Goal: Task Accomplishment & Management: Complete application form

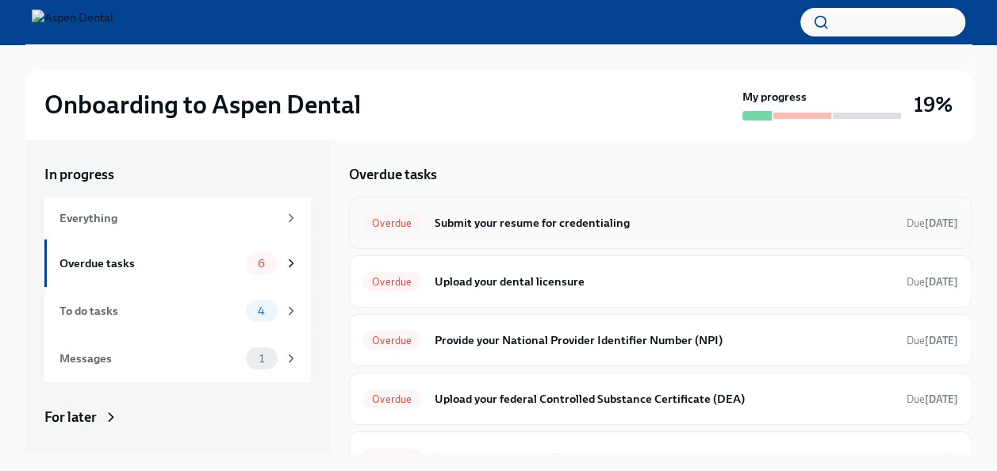
click at [537, 238] on div "Overdue Submit your resume for credentialing Due [DATE]" at bounding box center [660, 223] width 623 height 52
click at [406, 214] on div "Overdue" at bounding box center [392, 222] width 59 height 19
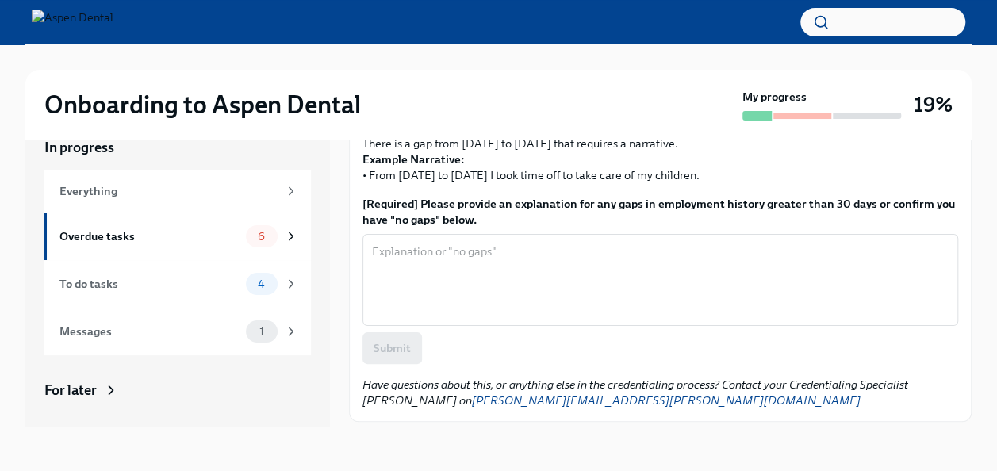
scroll to position [535, 0]
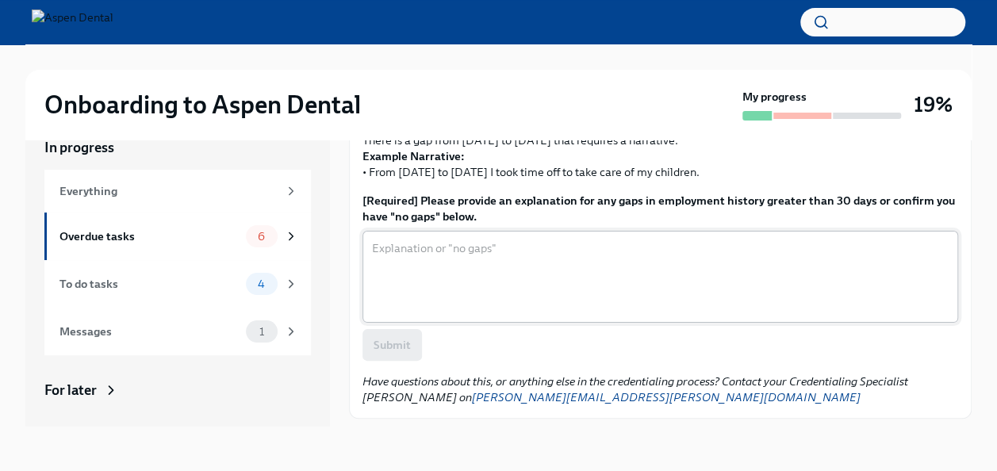
click at [593, 277] on textarea "[Required] Please provide an explanation for any gaps in employment history gre…" at bounding box center [660, 277] width 577 height 76
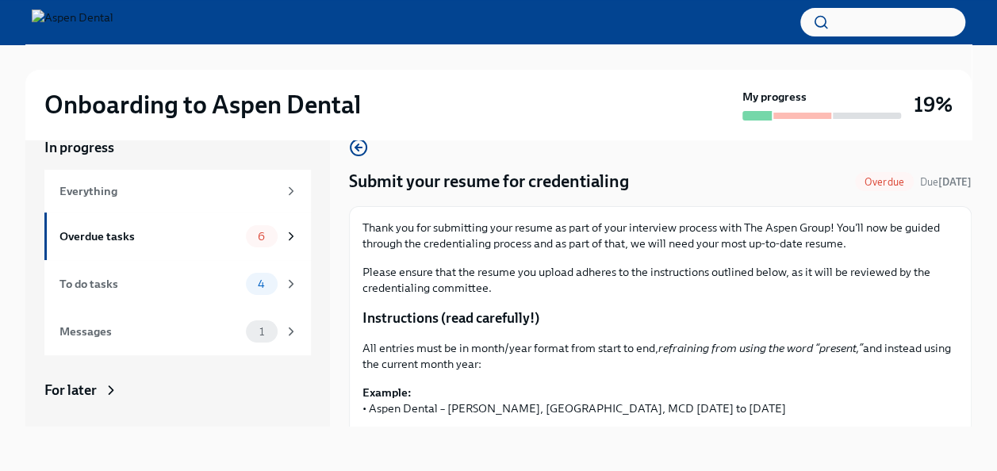
scroll to position [0, 0]
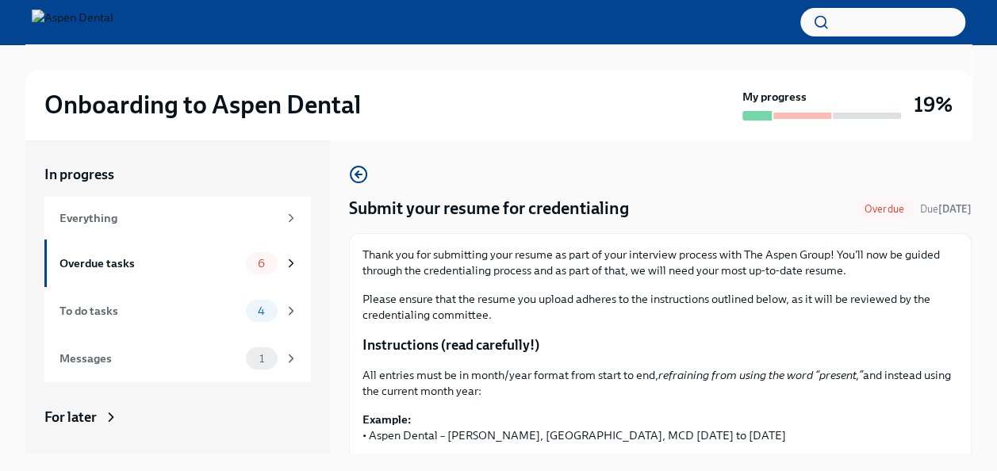
type textarea "no gaps"
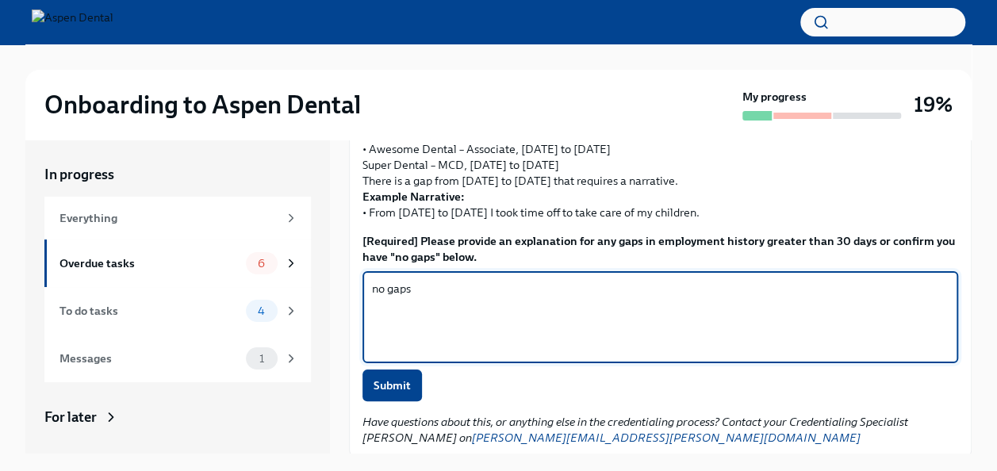
scroll to position [523, 0]
click at [624, 348] on textarea "no gaps" at bounding box center [660, 316] width 577 height 76
click at [637, 254] on label "[Required] Please provide an explanation for any gaps in employment history gre…" at bounding box center [661, 248] width 596 height 32
click at [637, 278] on textarea "no gaps" at bounding box center [660, 316] width 577 height 76
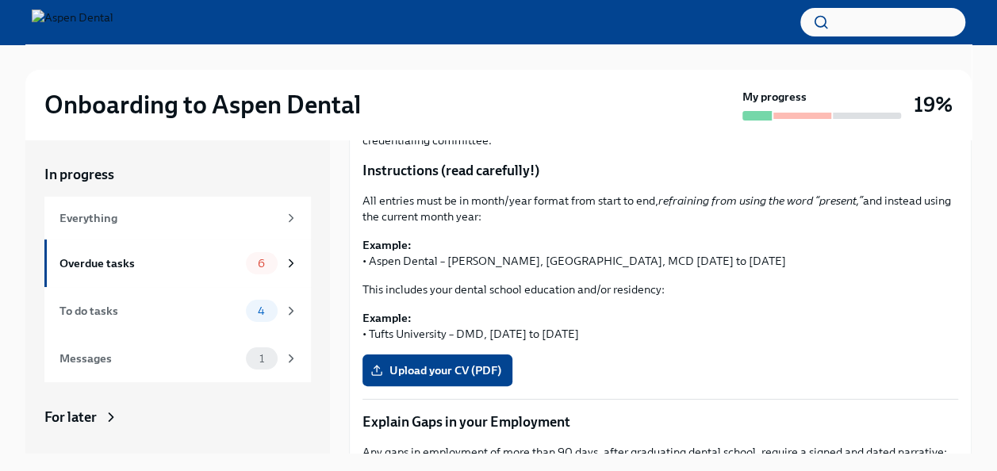
scroll to position [163, 0]
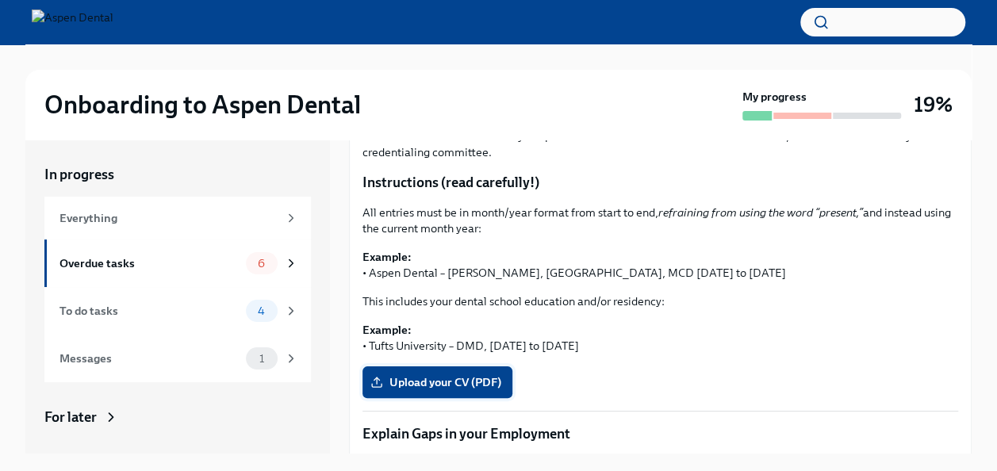
click at [420, 378] on span "Upload your CV (PDF)" at bounding box center [438, 382] width 128 height 16
click at [0, 0] on input "Upload your CV (PDF)" at bounding box center [0, 0] width 0 height 0
click at [474, 382] on span "Upload your CV (PDF)" at bounding box center [438, 382] width 128 height 16
click at [0, 0] on input "Upload your CV (PDF)" at bounding box center [0, 0] width 0 height 0
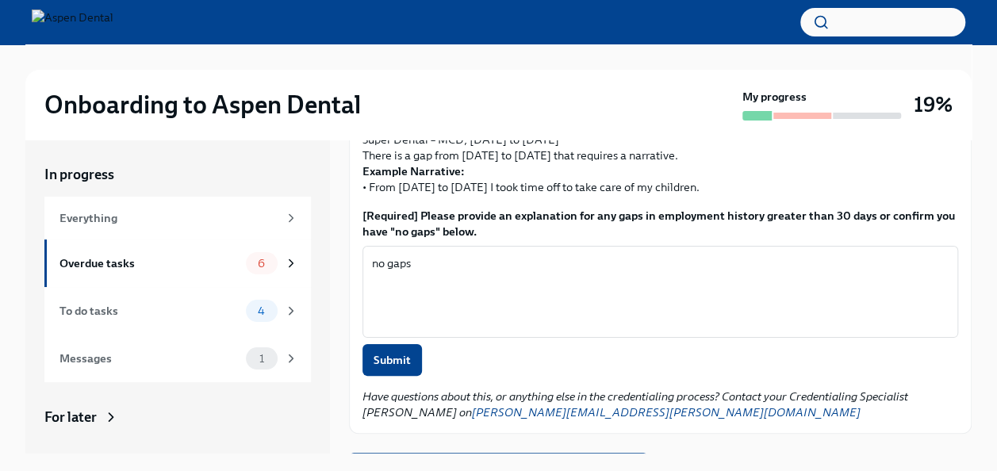
scroll to position [593, 0]
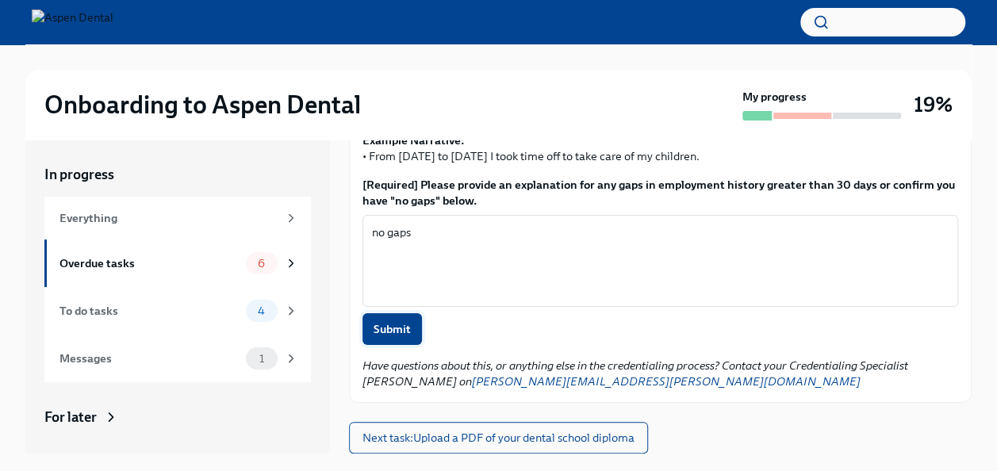
click at [378, 333] on span "Submit" at bounding box center [392, 329] width 37 height 16
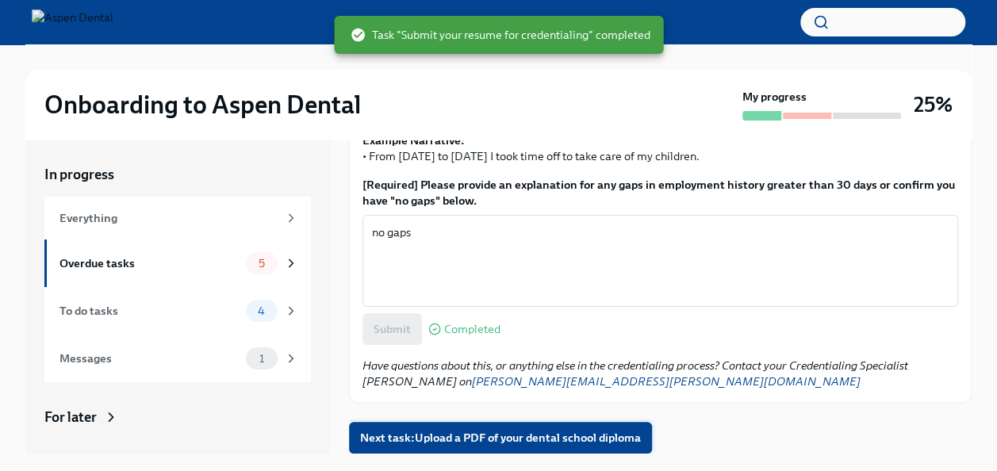
click at [527, 425] on button "Next task : Upload a PDF of your dental school diploma" at bounding box center [500, 438] width 303 height 32
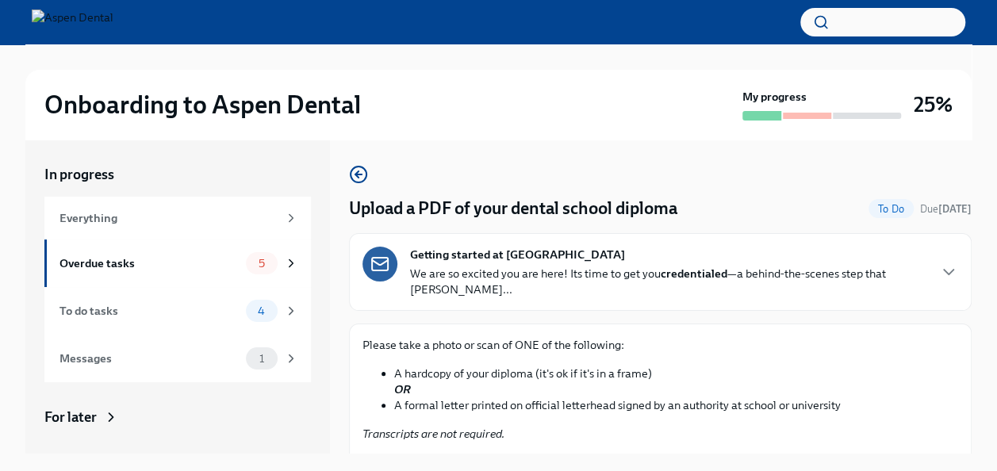
click at [757, 286] on p "We are so excited you are here! Its time to get you credentialed —a behind-the-…" at bounding box center [668, 282] width 516 height 32
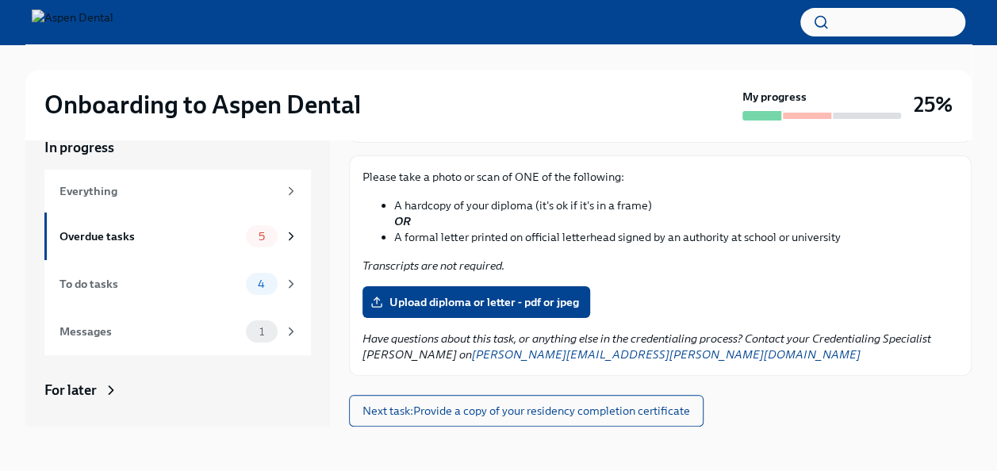
scroll to position [1554, 0]
click at [511, 305] on span "Upload diploma or letter - pdf or jpeg" at bounding box center [476, 302] width 205 height 16
click at [0, 0] on input "Upload diploma or letter - pdf or jpeg" at bounding box center [0, 0] width 0 height 0
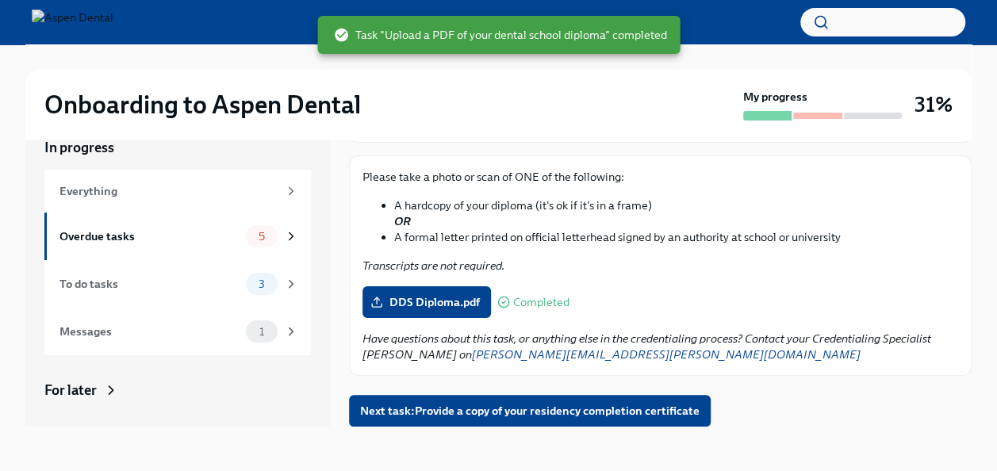
scroll to position [1555, 0]
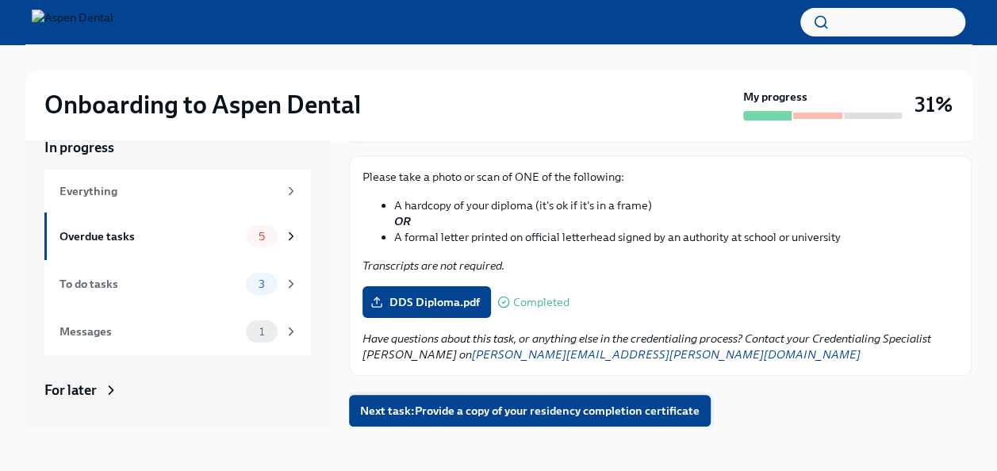
click at [649, 412] on span "Next task : Provide a copy of your residency completion certificate" at bounding box center [530, 411] width 340 height 16
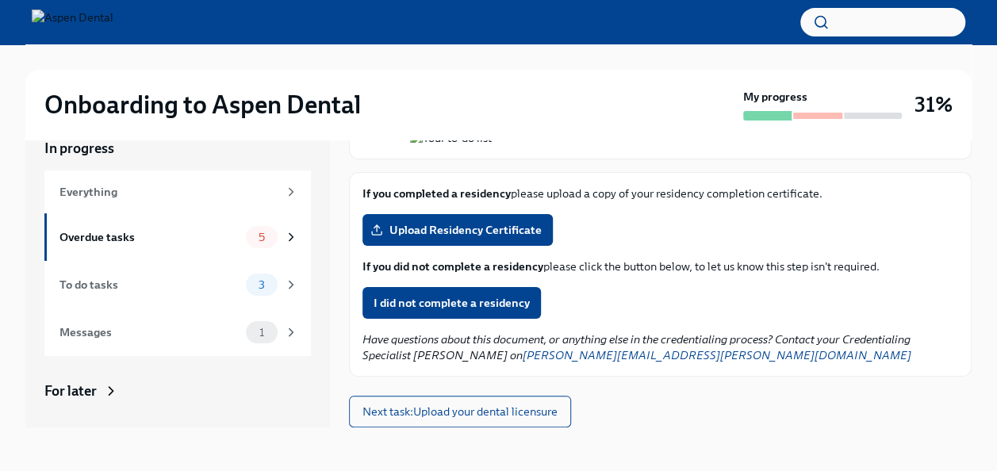
scroll to position [27, 0]
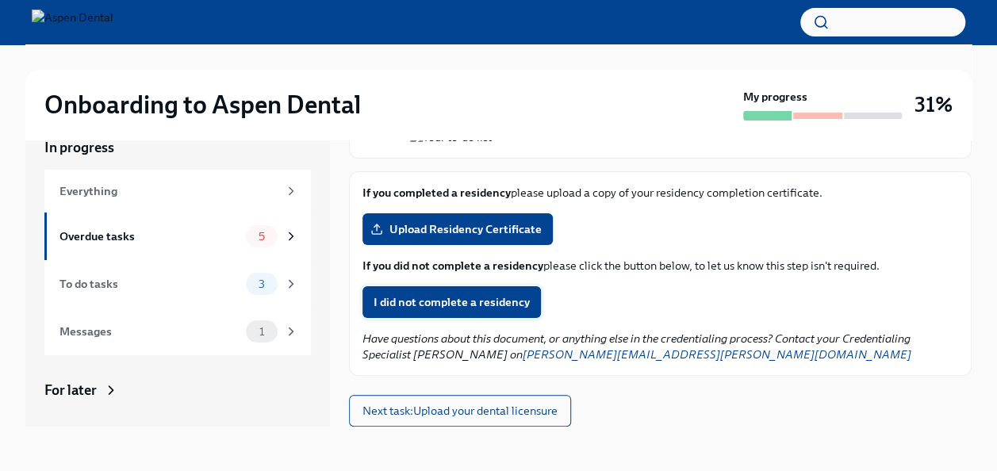
click at [472, 299] on span "I did not complete a residency" at bounding box center [452, 302] width 156 height 16
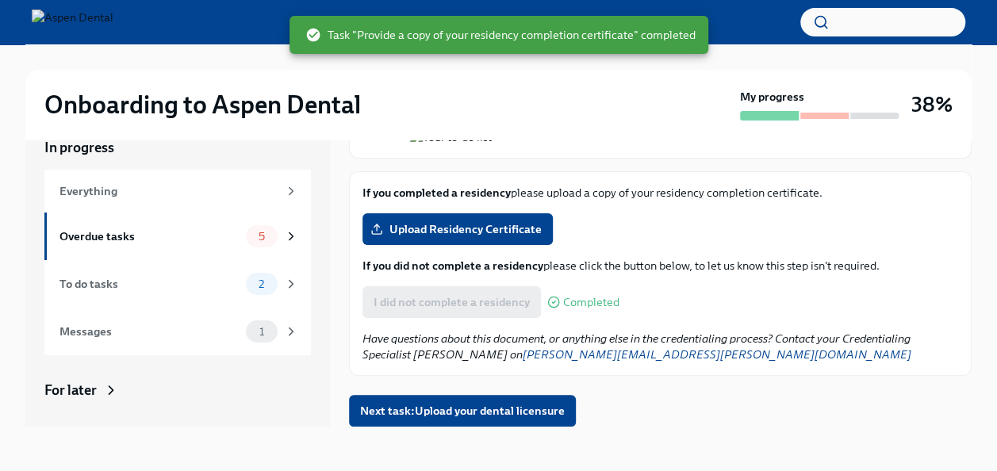
scroll to position [1539, 0]
click at [487, 414] on span "Next task : Upload your dental licensure" at bounding box center [462, 411] width 205 height 16
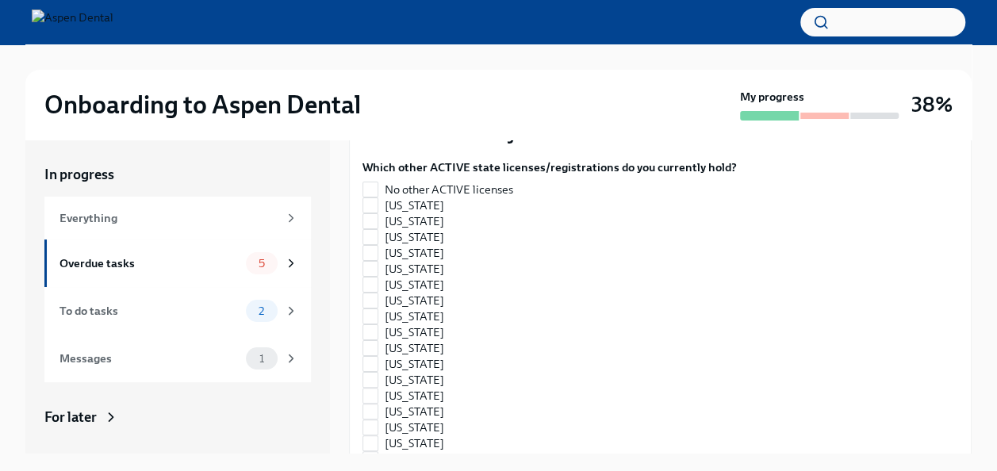
scroll to position [379, 0]
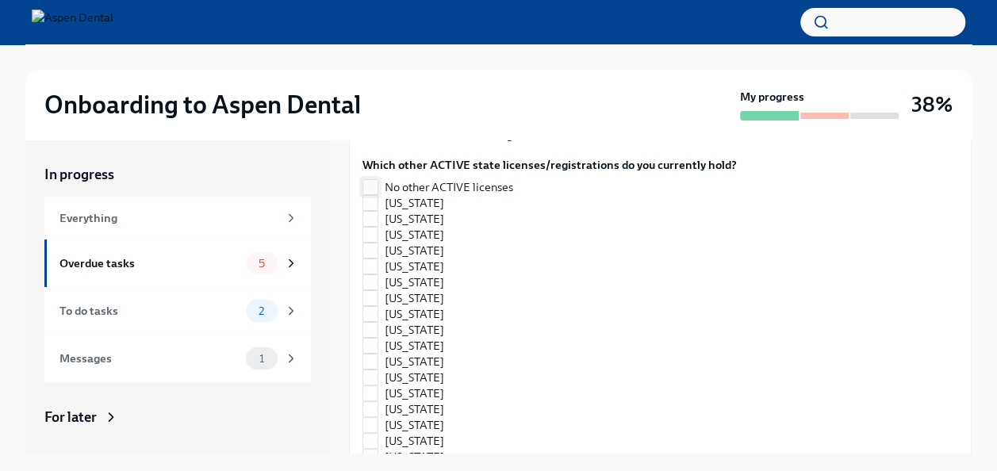
click at [370, 182] on input "No other ACTIVE licenses" at bounding box center [370, 187] width 14 height 14
checkbox input "true"
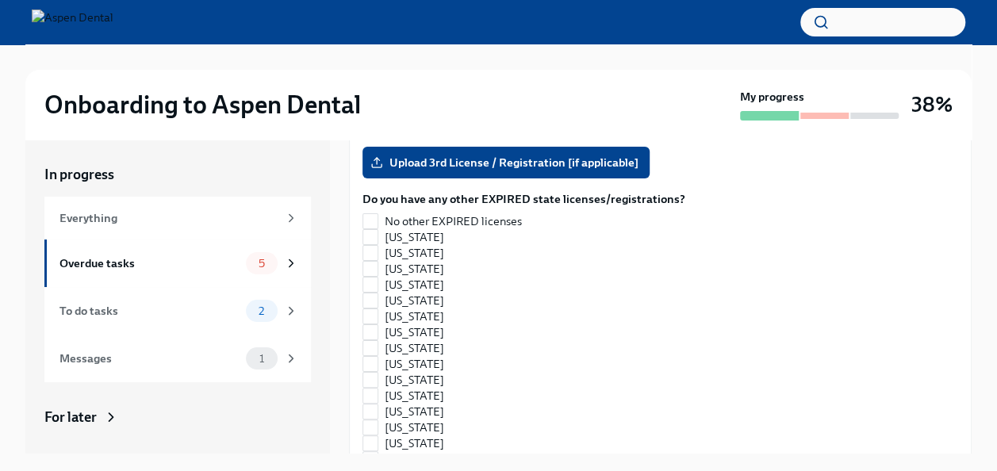
scroll to position [1470, 0]
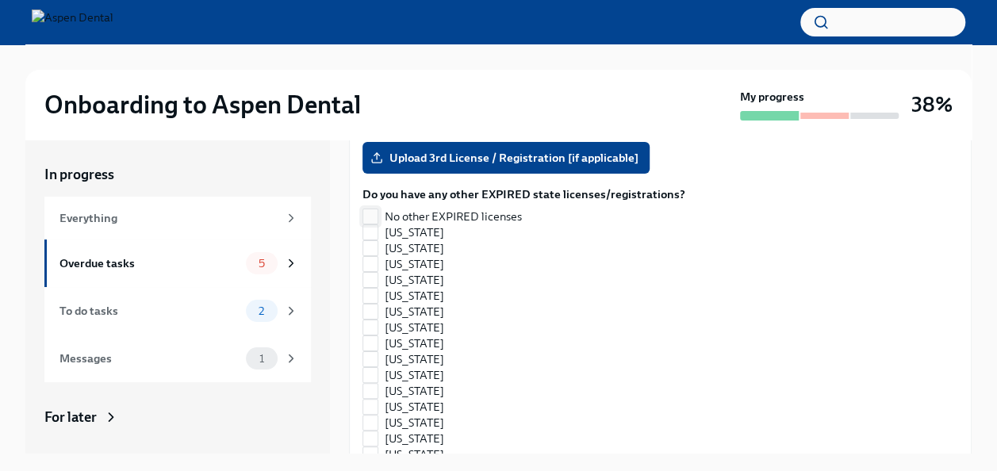
click at [376, 213] on input "No other EXPIRED licenses" at bounding box center [370, 216] width 14 height 14
checkbox input "true"
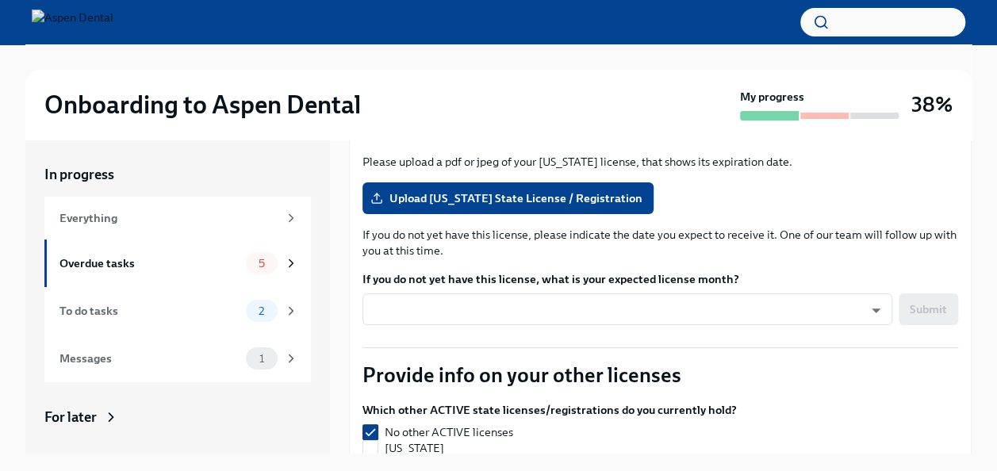
scroll to position [0, 0]
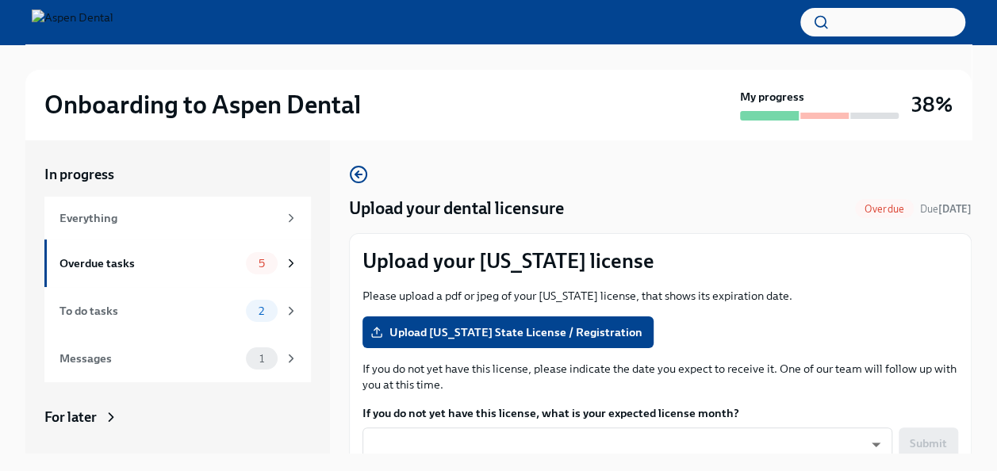
click at [505, 320] on label "Upload [US_STATE] State License / Registration" at bounding box center [508, 333] width 291 height 32
click at [0, 0] on input "Upload [US_STATE] State License / Registration" at bounding box center [0, 0] width 0 height 0
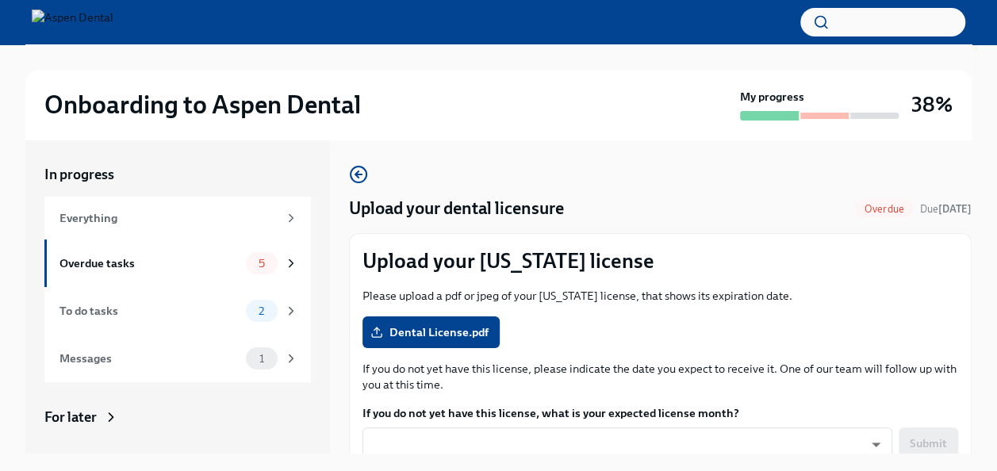
checkbox input "false"
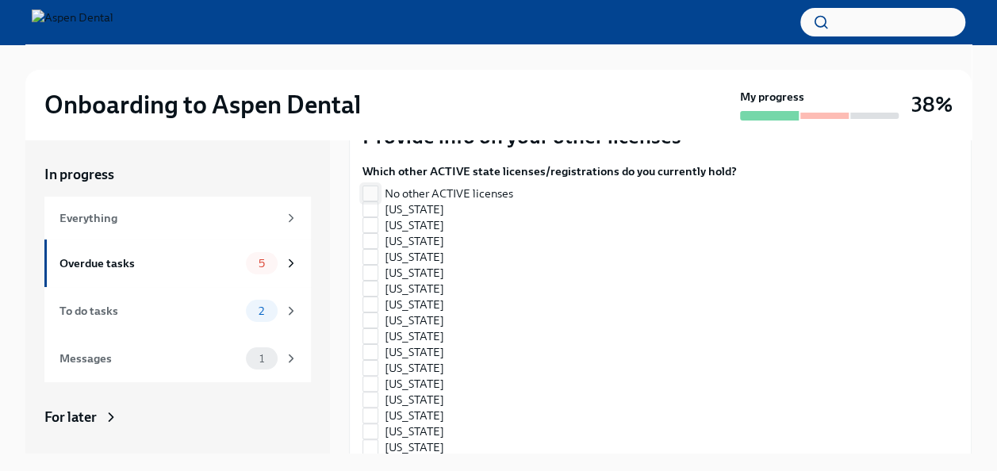
scroll to position [335, 0]
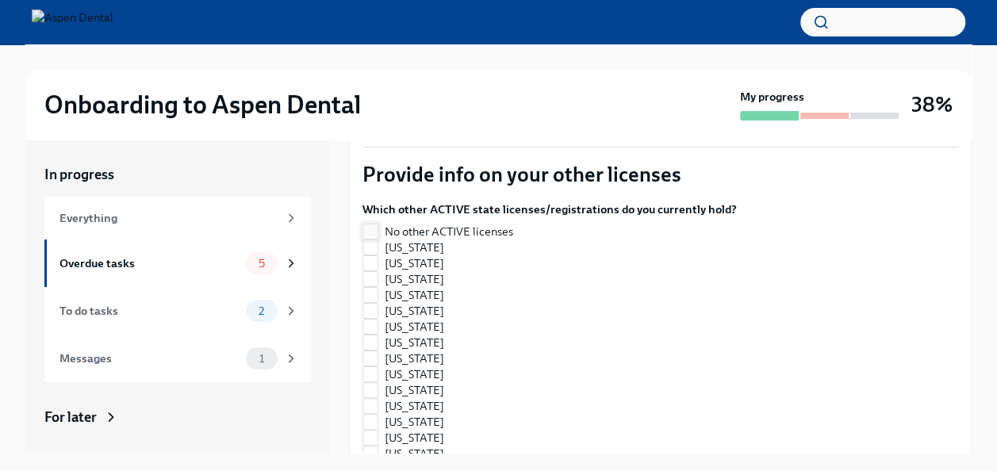
click at [374, 228] on input "No other ACTIVE licenses" at bounding box center [370, 231] width 14 height 14
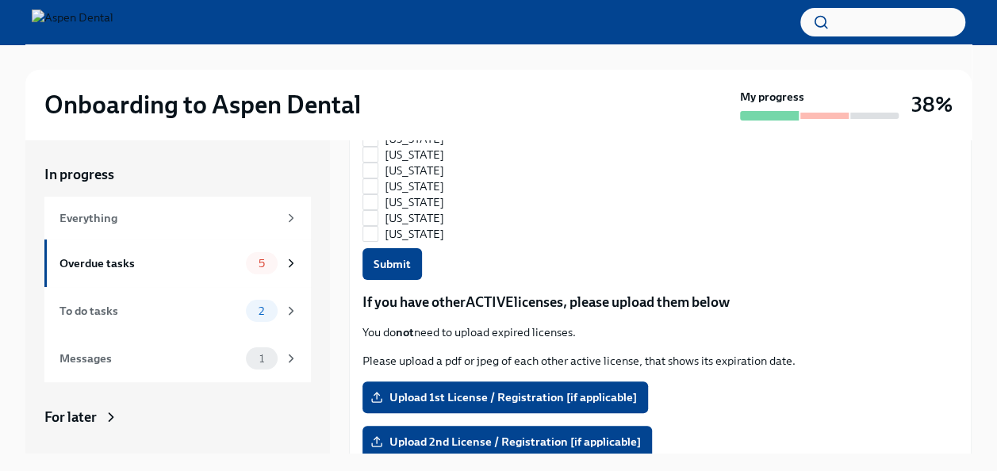
scroll to position [1148, 0]
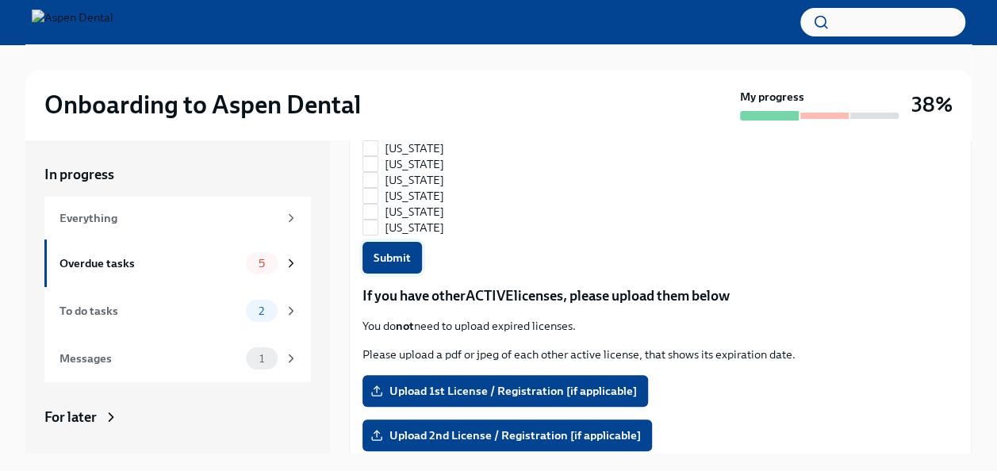
click at [419, 264] on button "Submit" at bounding box center [392, 258] width 59 height 32
checkbox input "true"
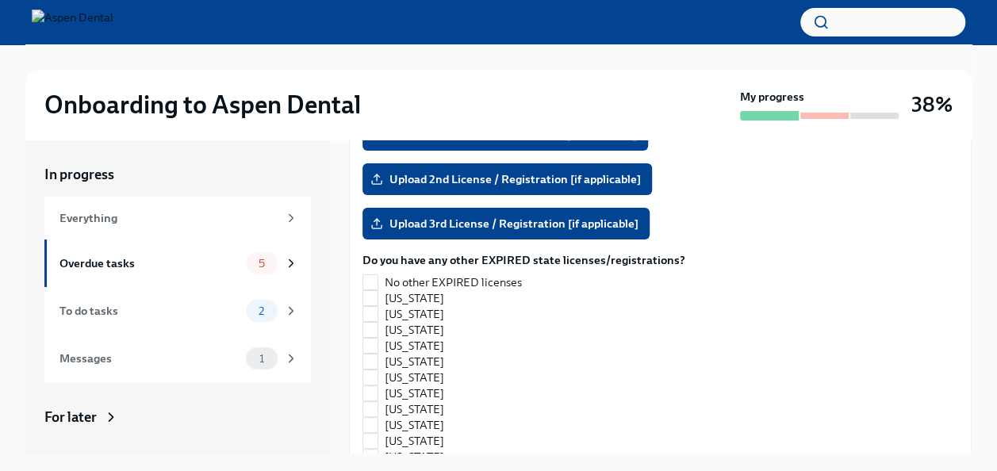
scroll to position [1405, 0]
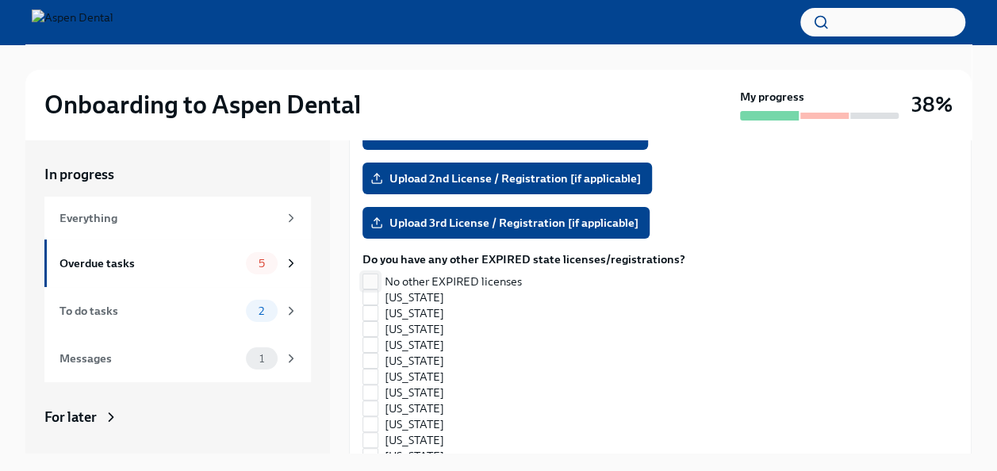
click at [371, 283] on input "No other EXPIRED licenses" at bounding box center [370, 281] width 14 height 14
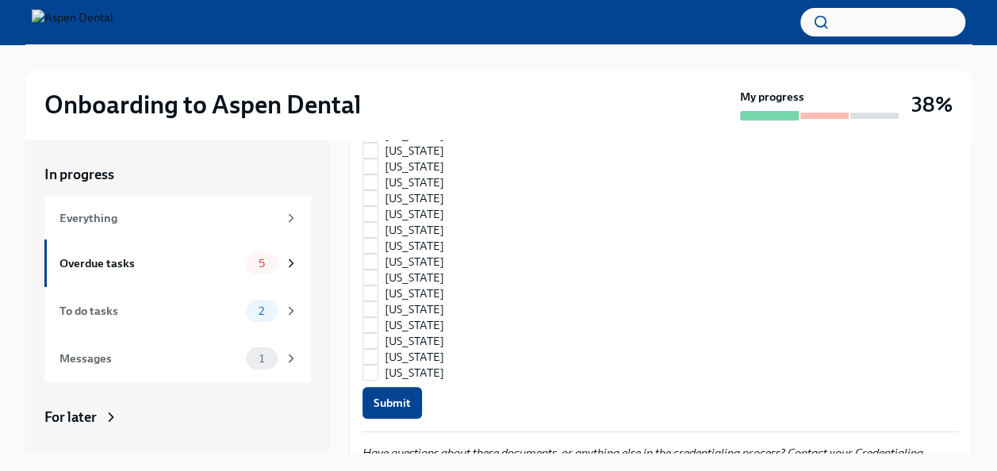
scroll to position [2143, 0]
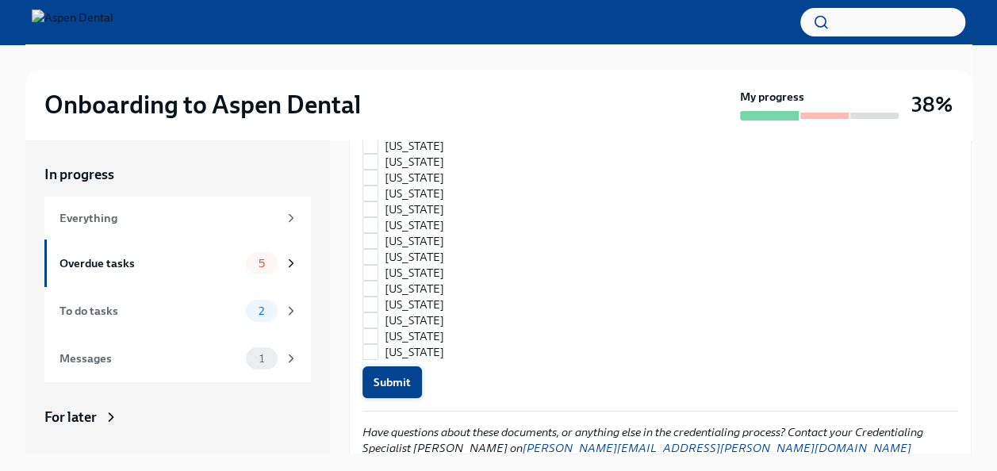
click at [395, 390] on button "Submit" at bounding box center [392, 382] width 59 height 32
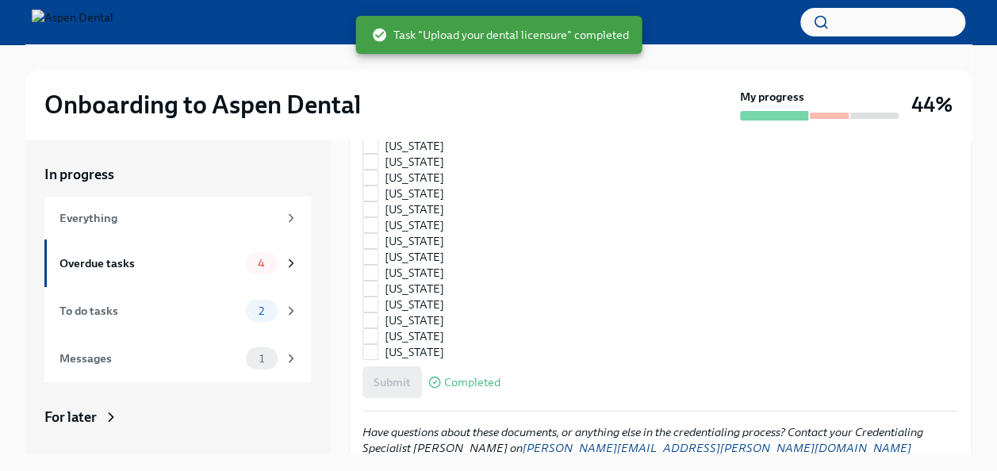
scroll to position [2209, 0]
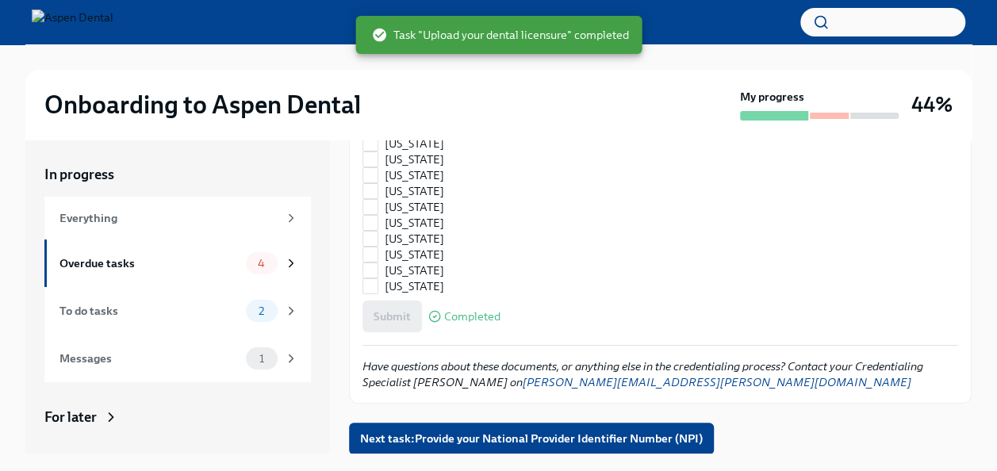
checkbox input "true"
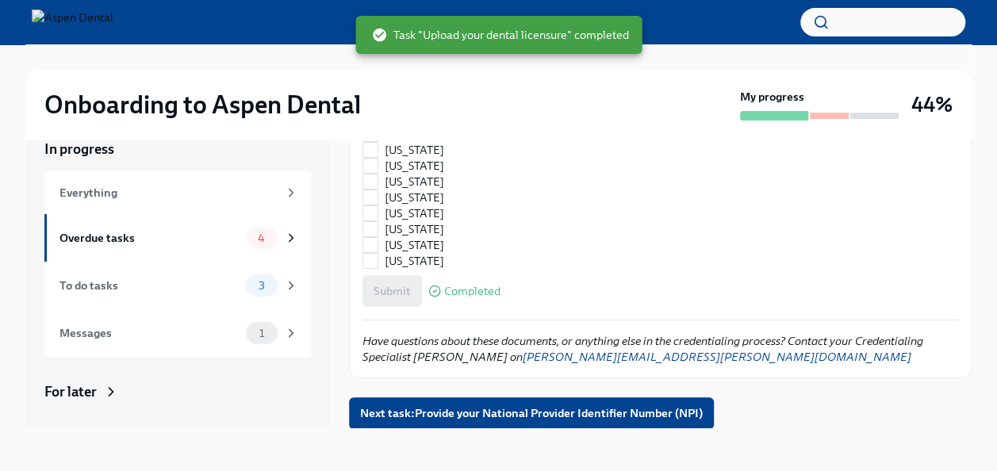
scroll to position [27, 0]
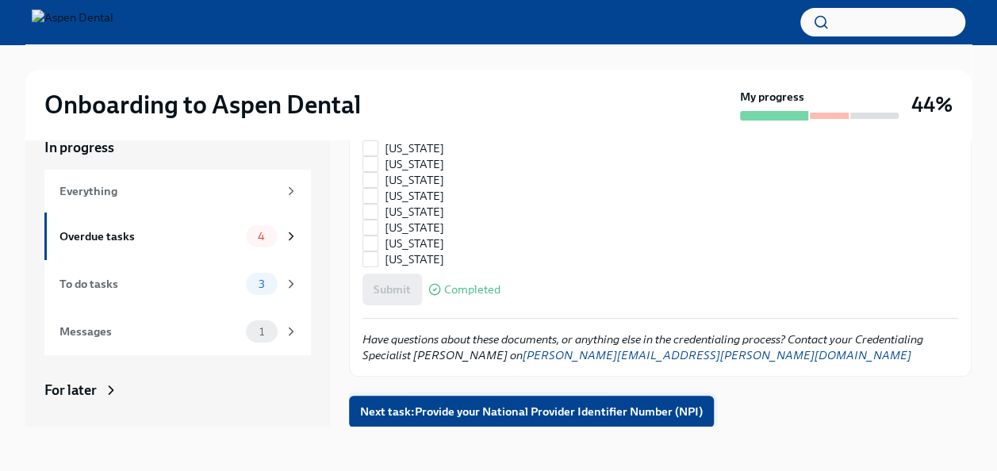
click at [531, 402] on button "Next task : Provide your National Provider Identifier Number (NPI)" at bounding box center [531, 412] width 365 height 32
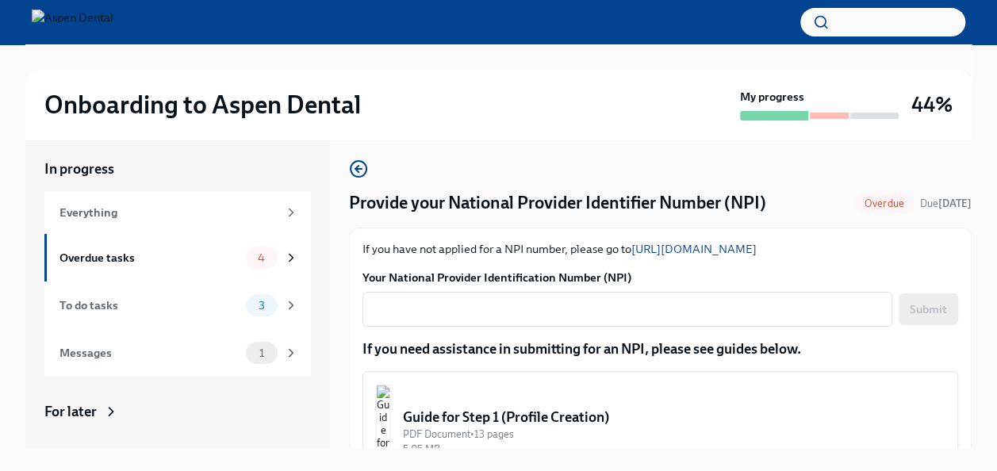
scroll to position [6, 0]
click at [170, 284] on div "To do tasks 3" at bounding box center [177, 305] width 267 height 48
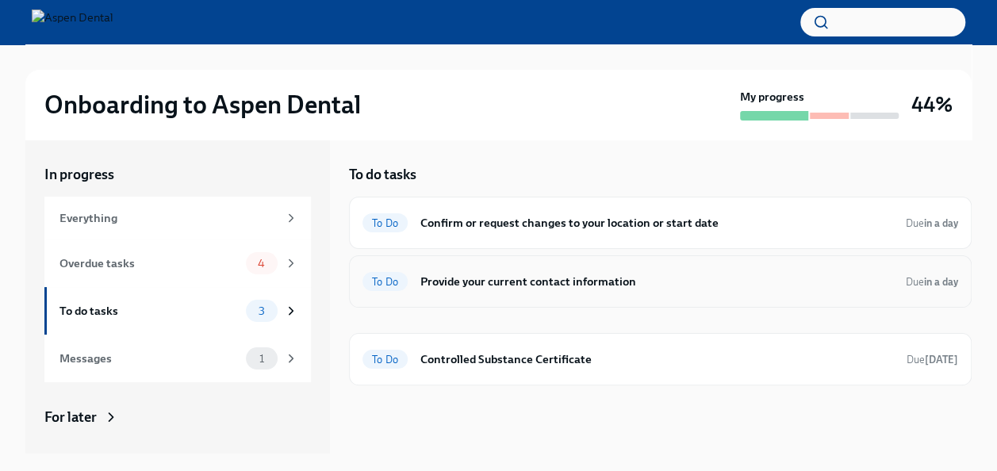
click at [532, 262] on div "To Do Provide your current contact information Due in a day" at bounding box center [660, 281] width 623 height 52
click at [530, 286] on h6 "Provide your current contact information" at bounding box center [656, 281] width 473 height 17
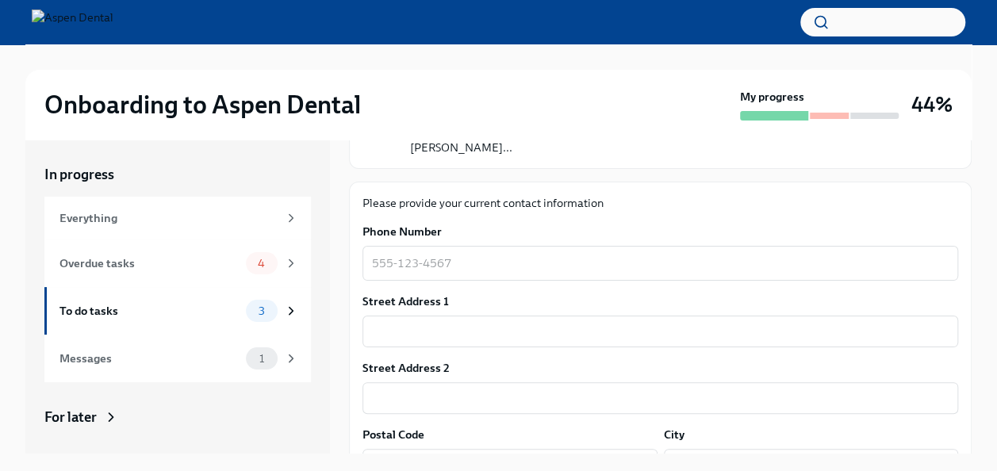
scroll to position [153, 0]
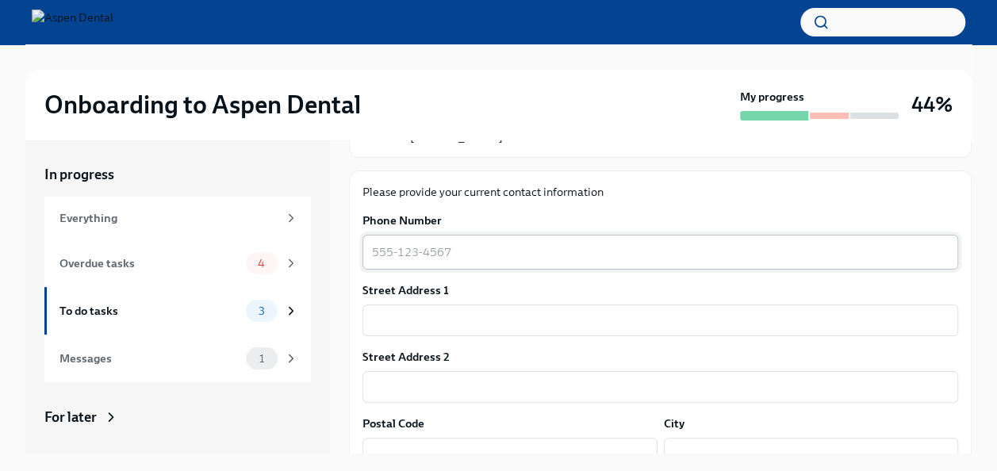
click at [698, 246] on textarea "Phone Number" at bounding box center [660, 252] width 577 height 19
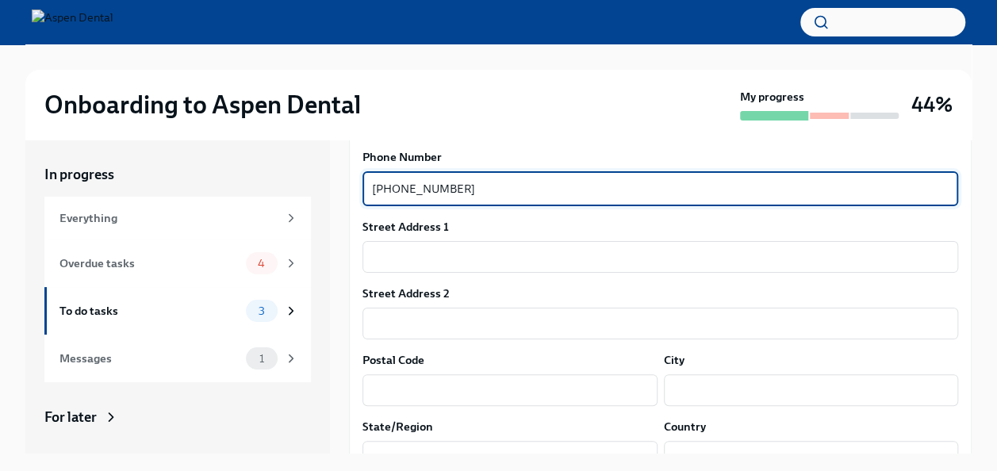
scroll to position [217, 0]
type textarea "[PHONE_NUMBER]"
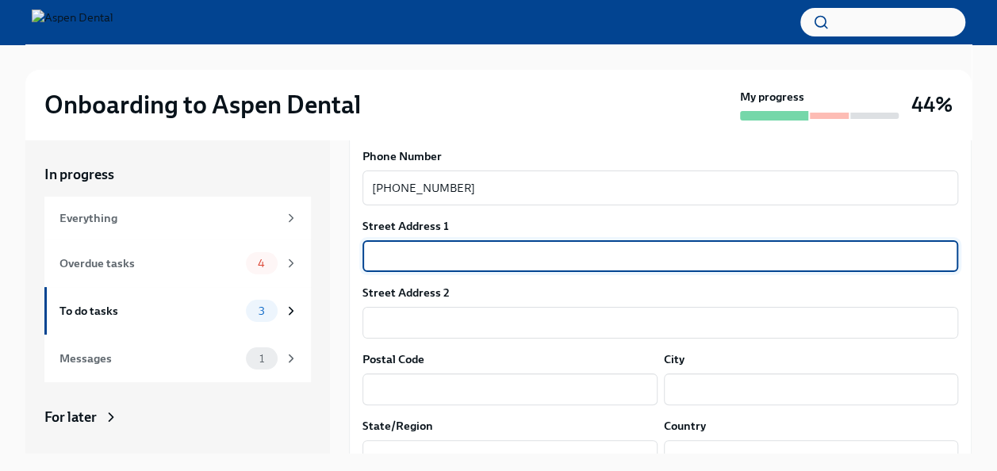
drag, startPoint x: 451, startPoint y: 265, endPoint x: 434, endPoint y: 263, distance: 17.5
click at [434, 263] on input "text" at bounding box center [661, 256] width 596 height 32
type input "[STREET_ADDRESS]"
type input "Unit 305"
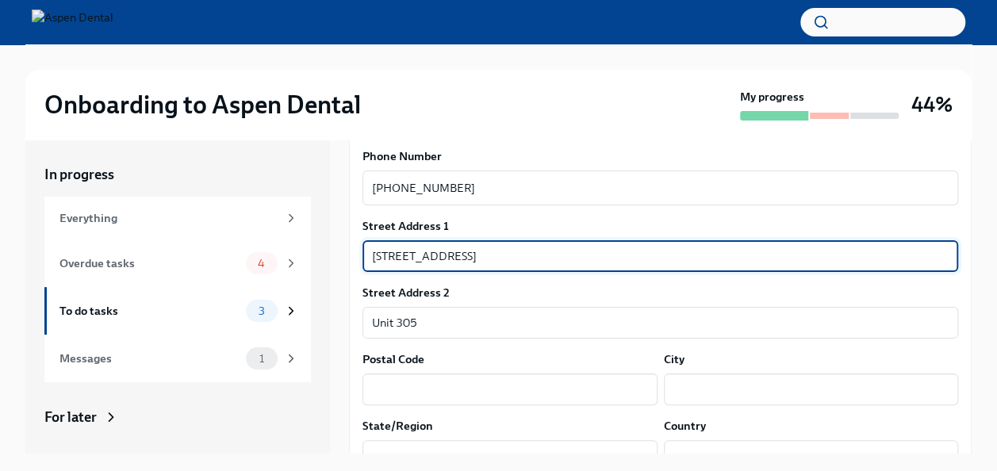
type input "48201"
type input "[GEOGRAPHIC_DATA]"
type input "[US_STATE]"
type input "US"
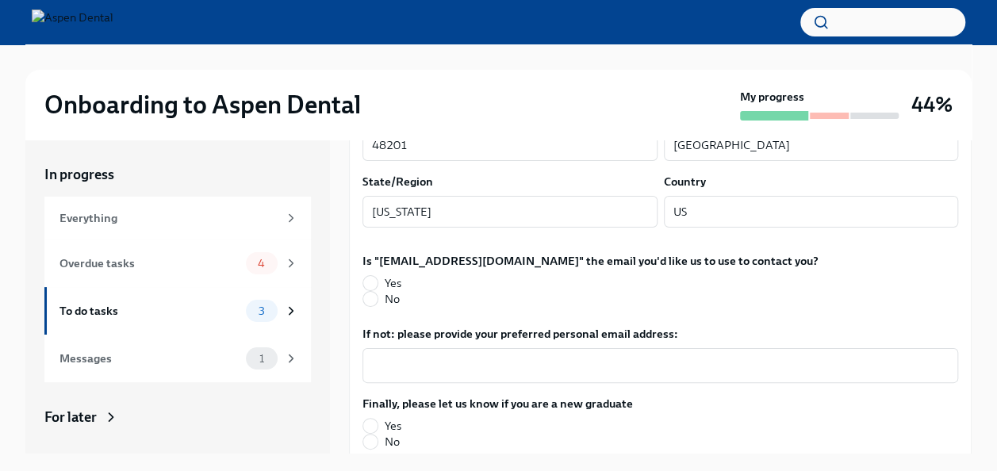
scroll to position [479, 0]
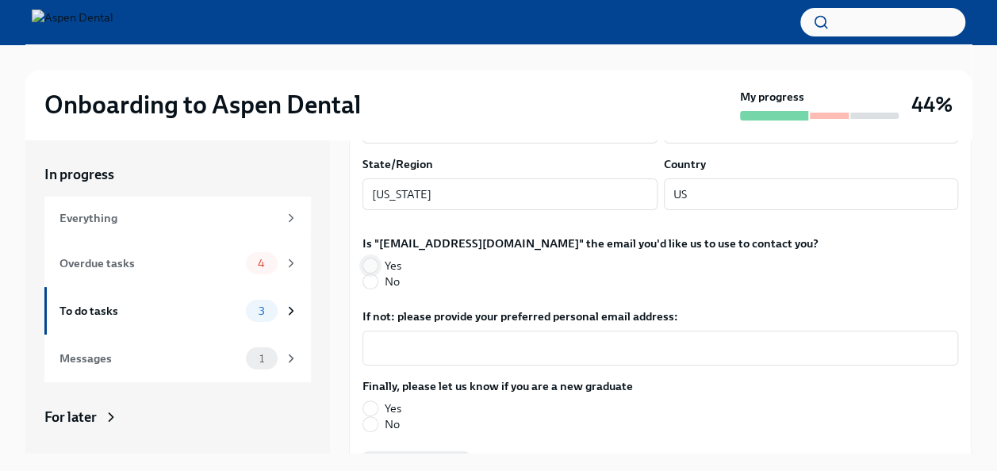
click at [373, 264] on input "Yes" at bounding box center [370, 266] width 14 height 14
radio input "true"
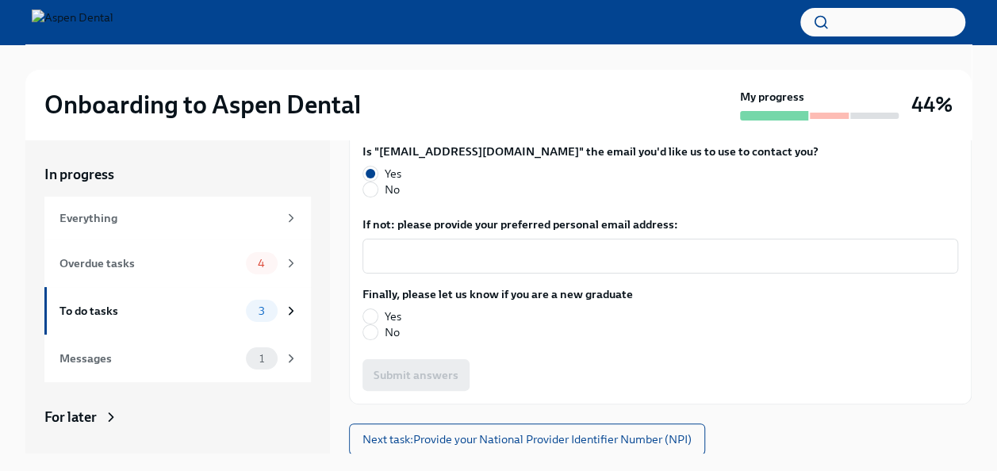
scroll to position [27, 0]
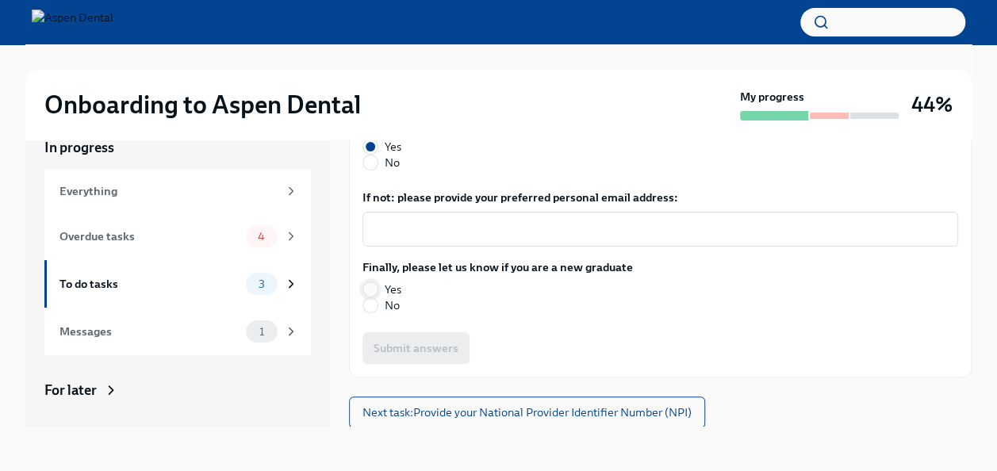
click at [373, 282] on input "Yes" at bounding box center [370, 289] width 14 height 14
radio input "true"
click at [449, 343] on span "Submit answers" at bounding box center [416, 348] width 85 height 16
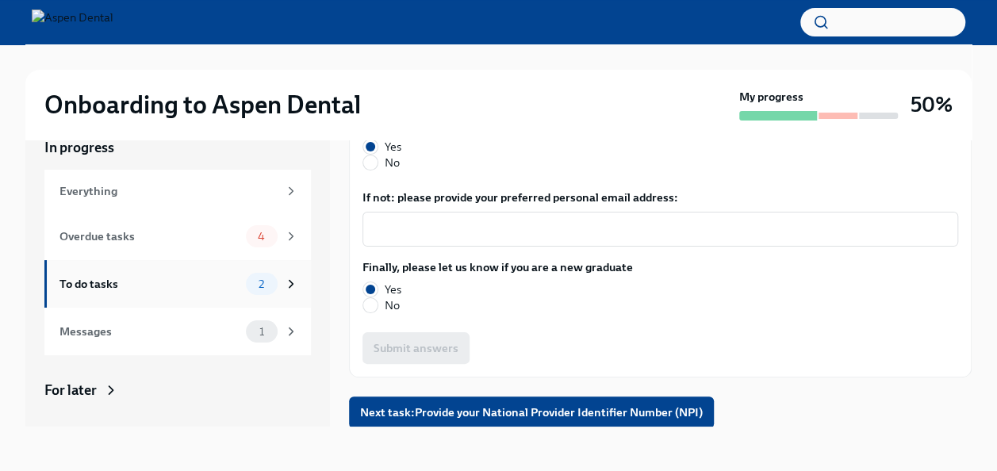
click at [205, 265] on div "To do tasks 2" at bounding box center [177, 284] width 267 height 48
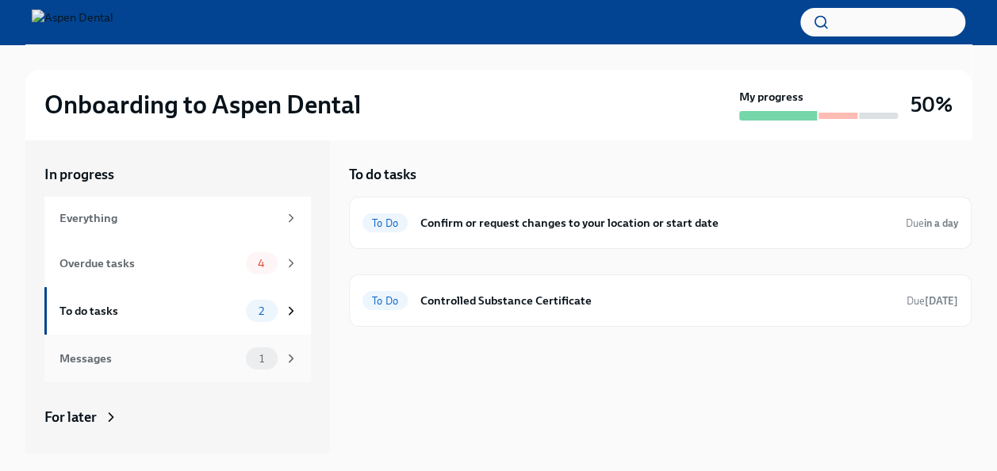
click at [157, 343] on div "Messages 1" at bounding box center [177, 359] width 267 height 48
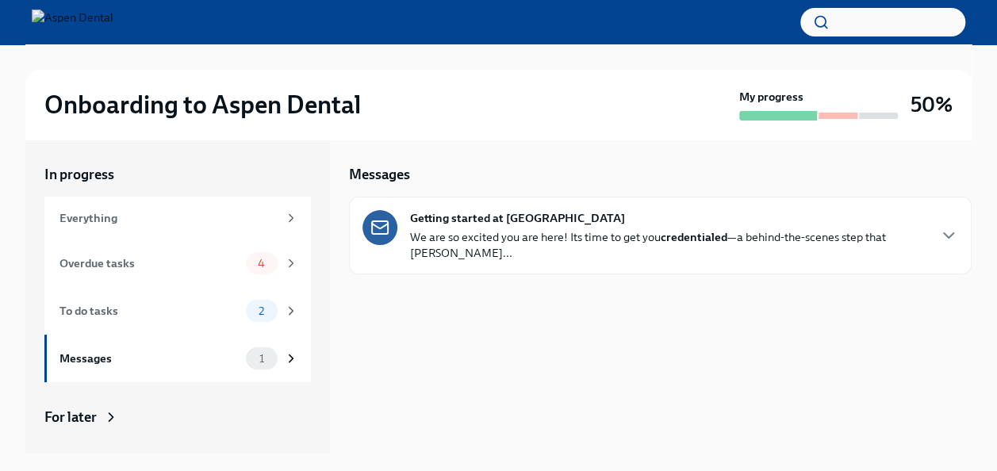
click at [558, 230] on p "We are so excited you are here! Its time to get you credentialed —a behind-the-…" at bounding box center [668, 245] width 516 height 32
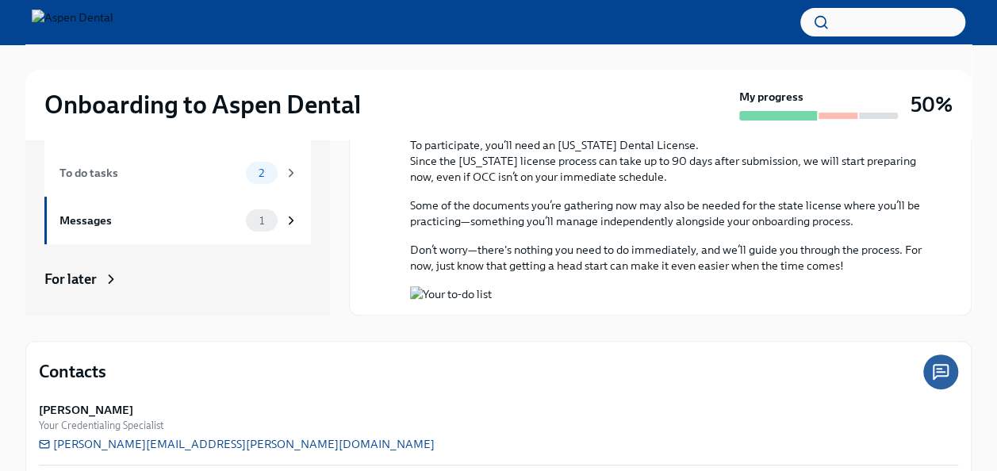
scroll to position [1149, 0]
click at [218, 269] on div "In progress Everything Overdue tasks 4 To do tasks 2 Messages 1 For later Archi…" at bounding box center [177, 234] width 267 height 414
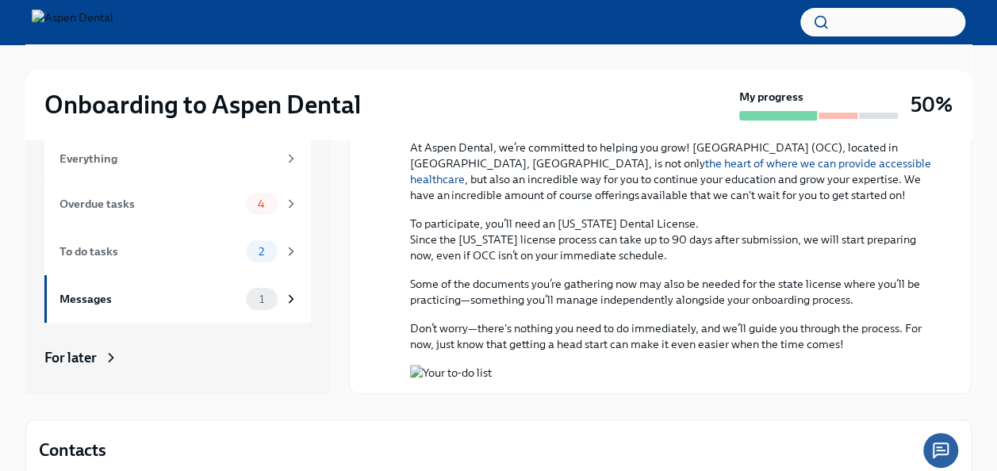
scroll to position [48, 0]
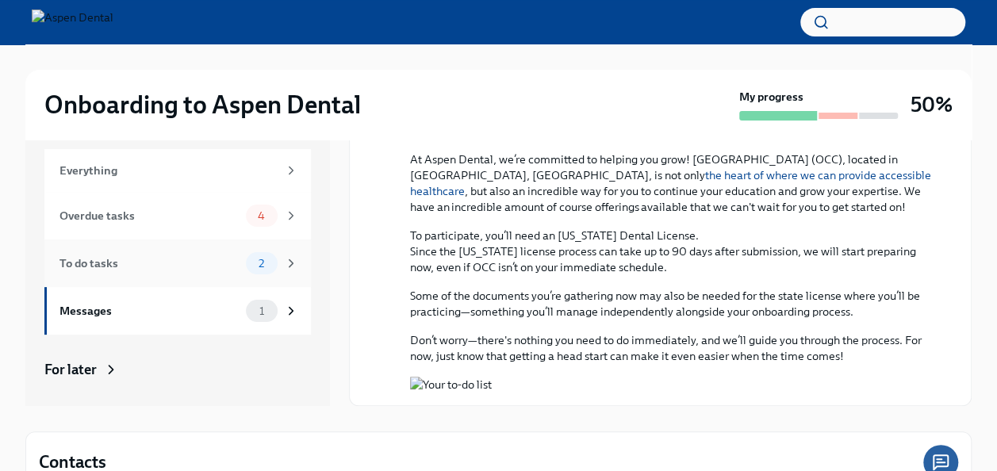
click at [182, 266] on div "To do tasks" at bounding box center [149, 263] width 180 height 17
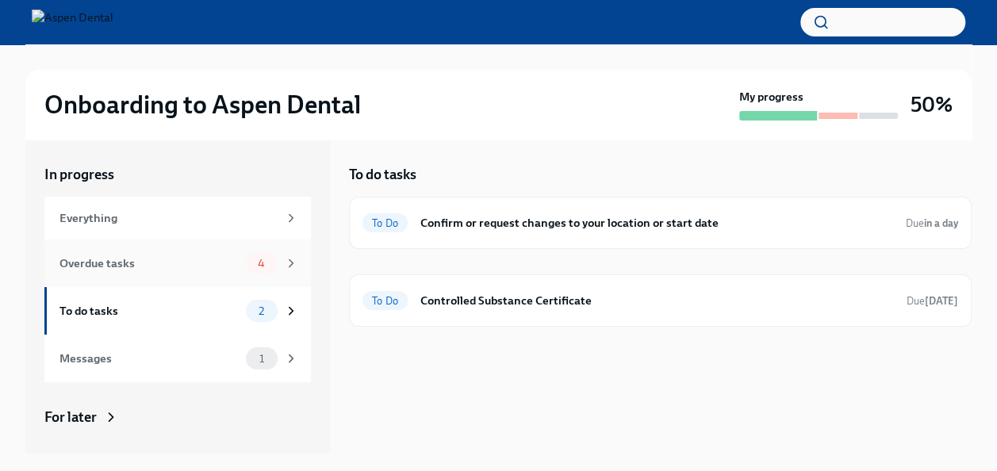
click at [167, 278] on div "Overdue tasks 4" at bounding box center [177, 264] width 267 height 48
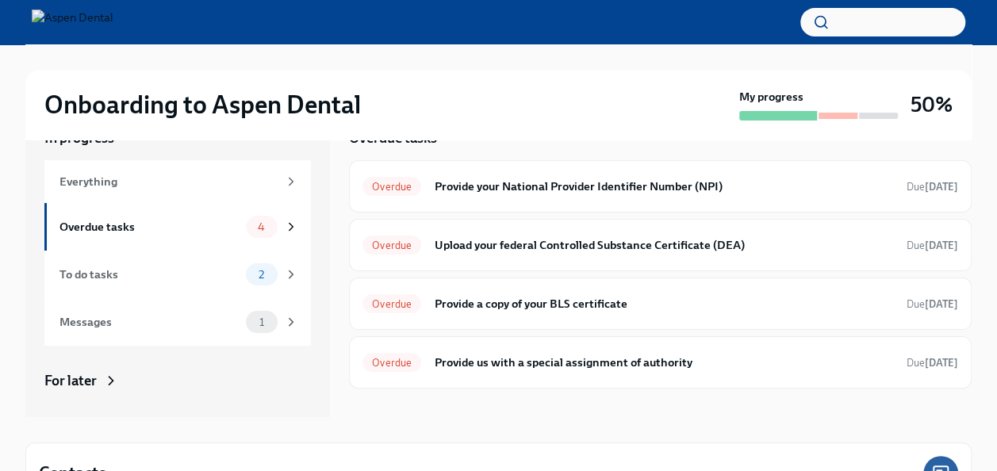
scroll to position [36, 0]
click at [189, 268] on div "To do tasks" at bounding box center [149, 275] width 180 height 17
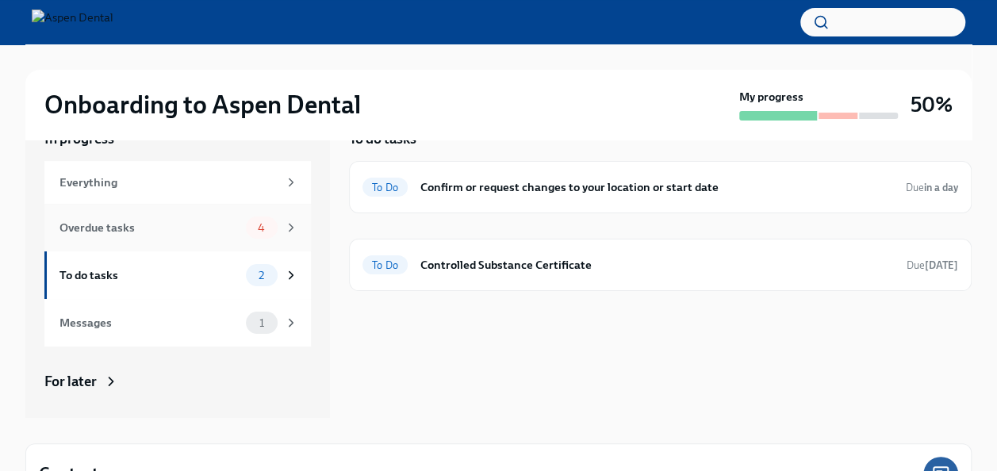
click at [192, 227] on div "Overdue tasks" at bounding box center [149, 227] width 180 height 17
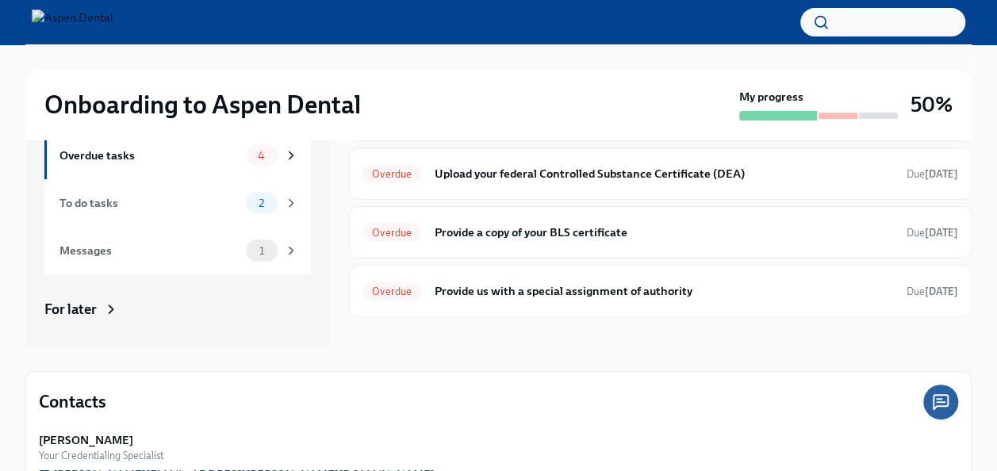
scroll to position [109, 0]
click at [562, 290] on h6 "Provide us with a special assignment of authority" at bounding box center [664, 290] width 460 height 17
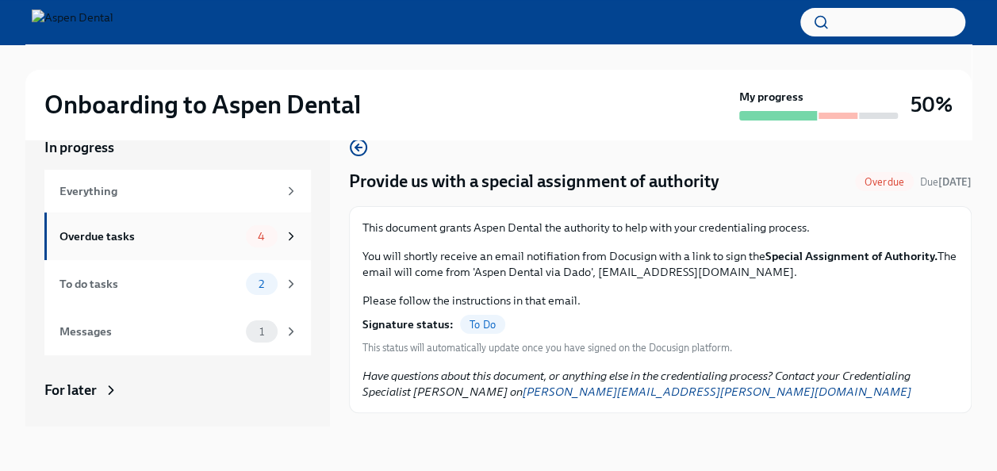
click at [127, 251] on div "Overdue tasks 4" at bounding box center [177, 237] width 267 height 48
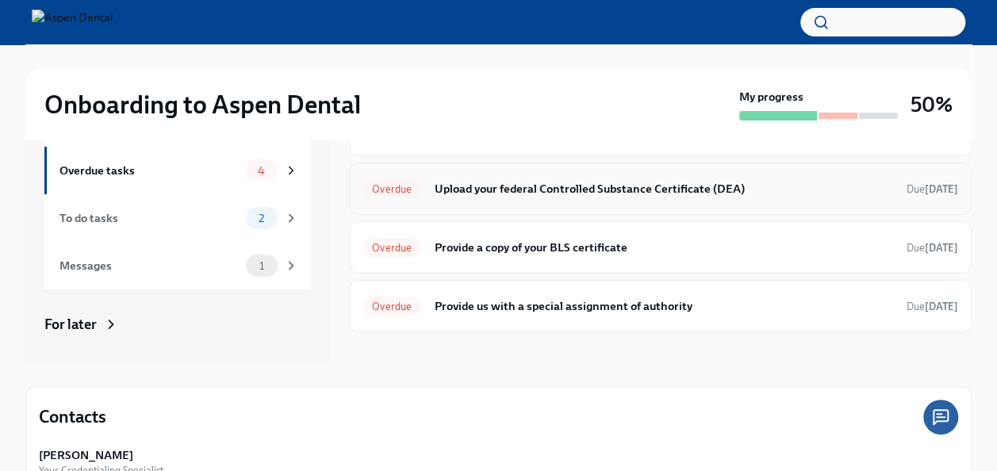
scroll to position [96, 0]
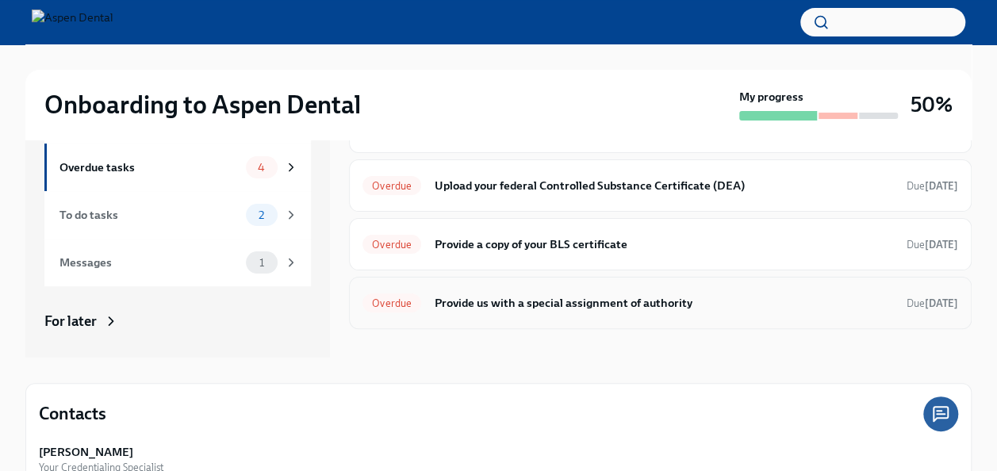
click at [479, 302] on h6 "Provide us with a special assignment of authority" at bounding box center [664, 302] width 460 height 17
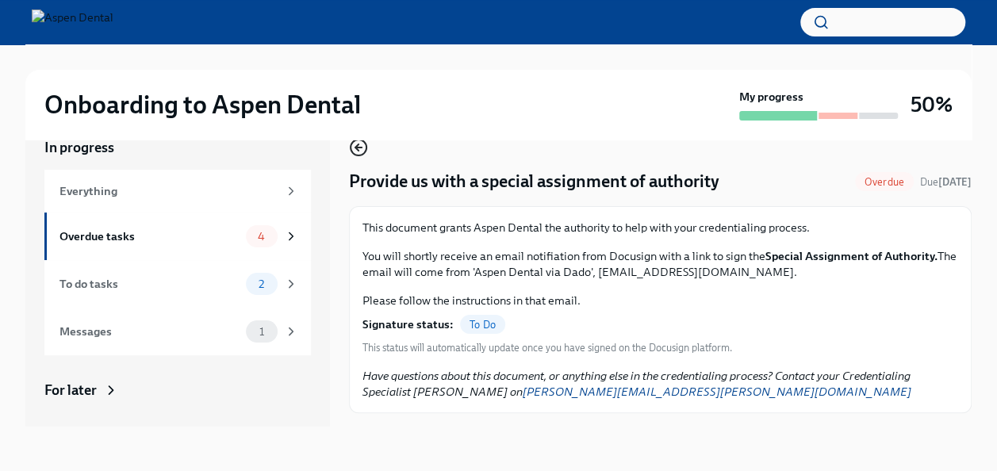
click at [359, 153] on icon "button" at bounding box center [358, 147] width 19 height 19
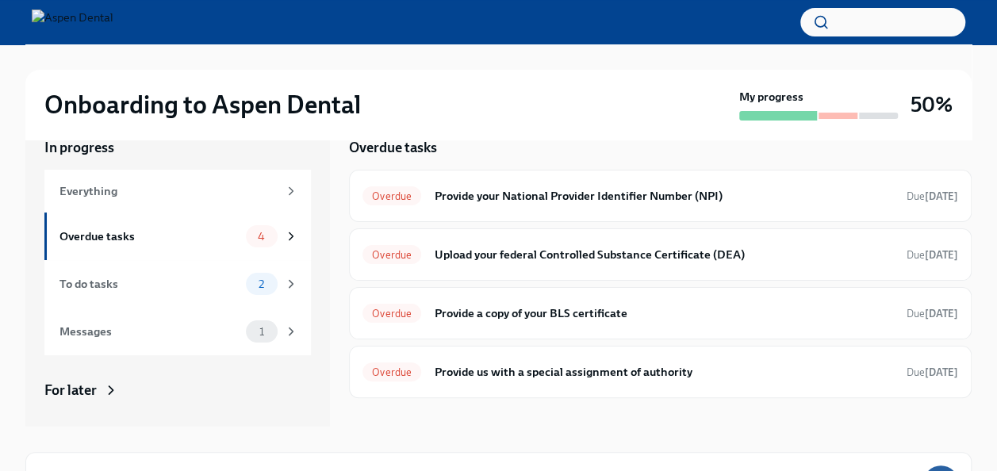
click at [253, 63] on div at bounding box center [498, 56] width 946 height 25
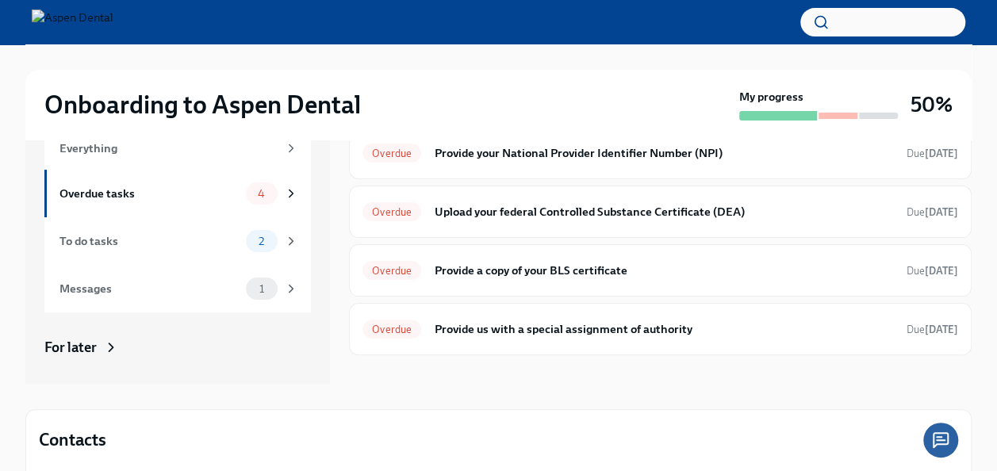
scroll to position [82, 0]
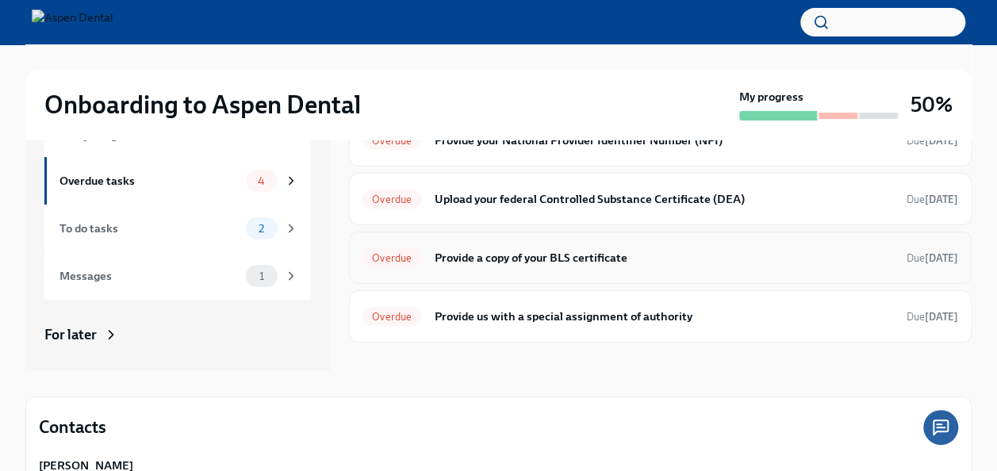
click at [531, 273] on div "Overdue Provide a copy of your BLS certificate Due [DATE]" at bounding box center [660, 258] width 623 height 52
click at [554, 265] on div "Overdue Provide a copy of your BLS certificate Due [DATE]" at bounding box center [661, 257] width 596 height 25
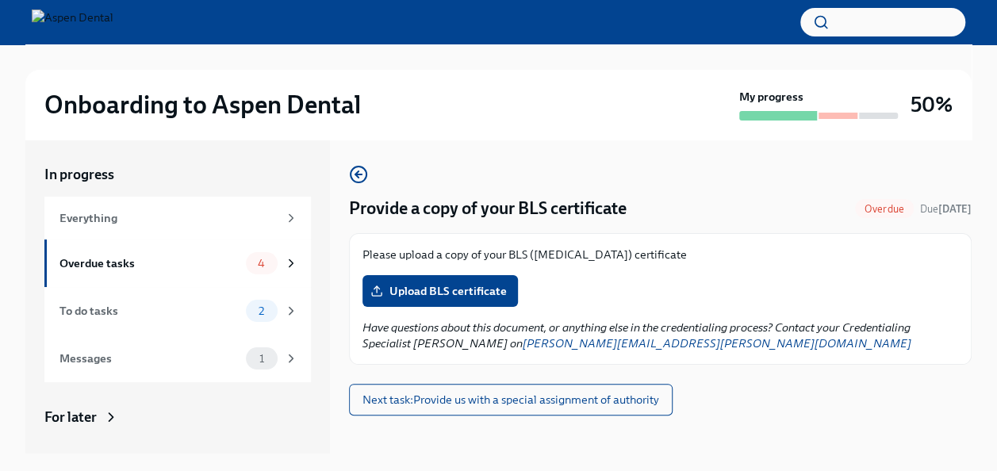
scroll to position [27, 0]
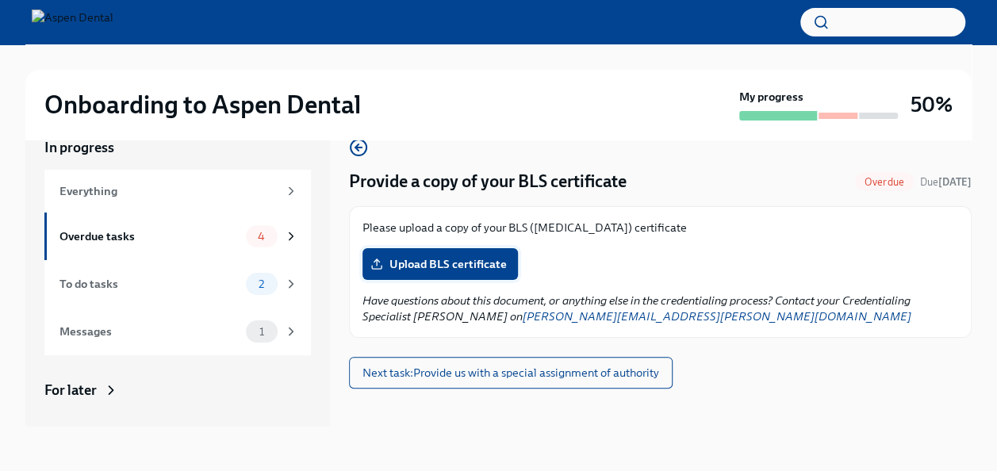
click at [471, 263] on span "Upload BLS certificate" at bounding box center [440, 264] width 133 height 16
click at [0, 0] on input "Upload BLS certificate" at bounding box center [0, 0] width 0 height 0
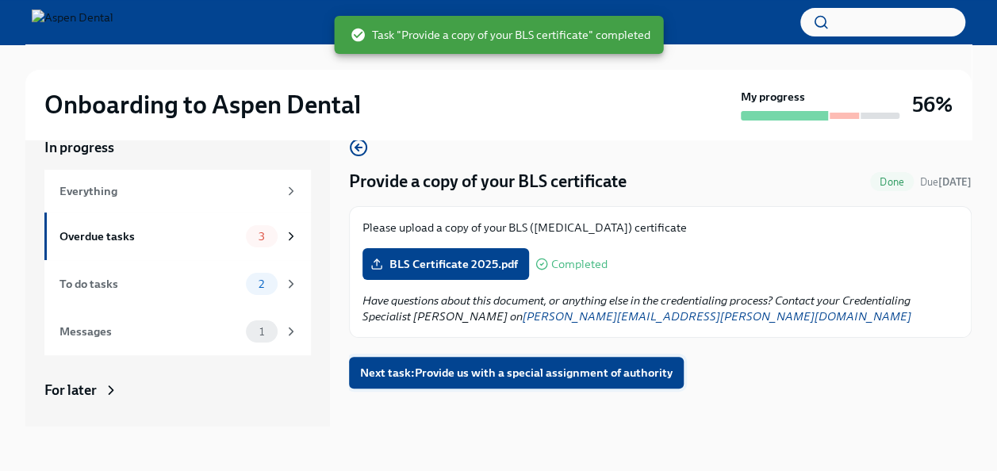
click at [631, 374] on span "Next task : Provide us with a special assignment of authority" at bounding box center [516, 373] width 313 height 16
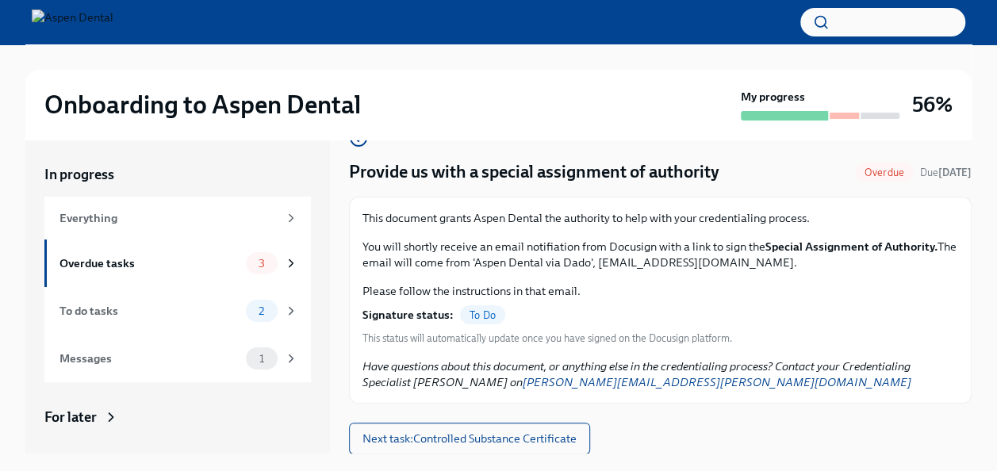
scroll to position [27, 0]
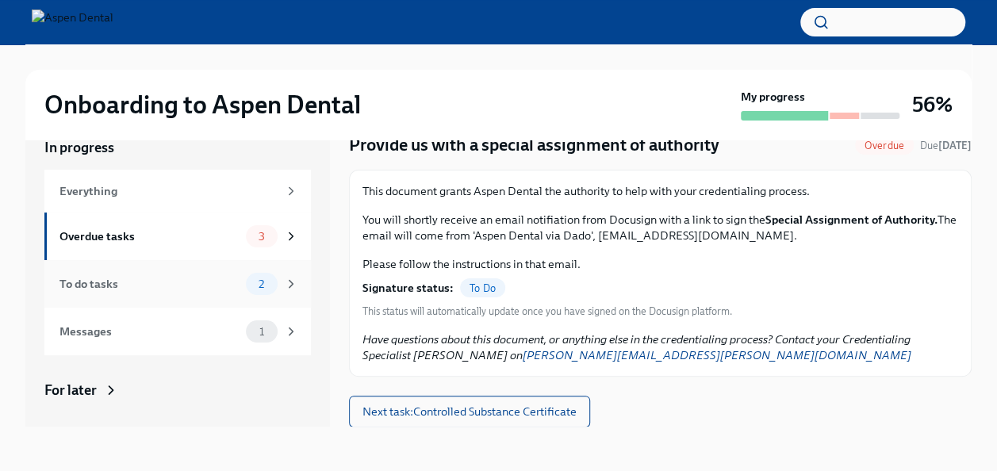
click at [227, 282] on div "To do tasks 2" at bounding box center [178, 284] width 239 height 22
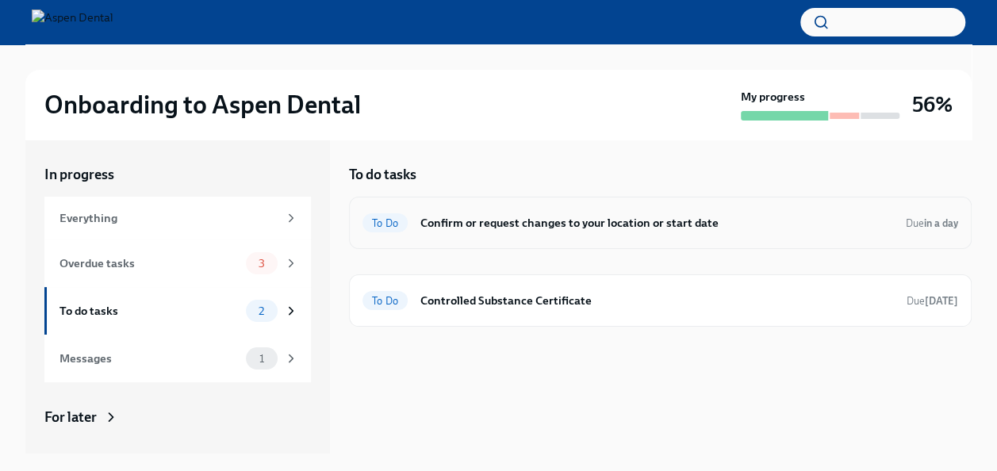
click at [608, 225] on h6 "Confirm or request changes to your location or start date" at bounding box center [656, 222] width 473 height 17
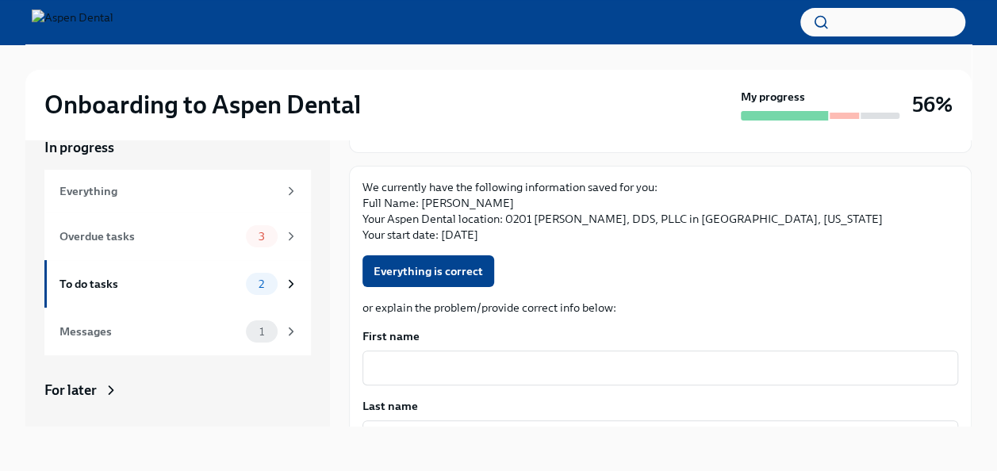
scroll to position [97, 0]
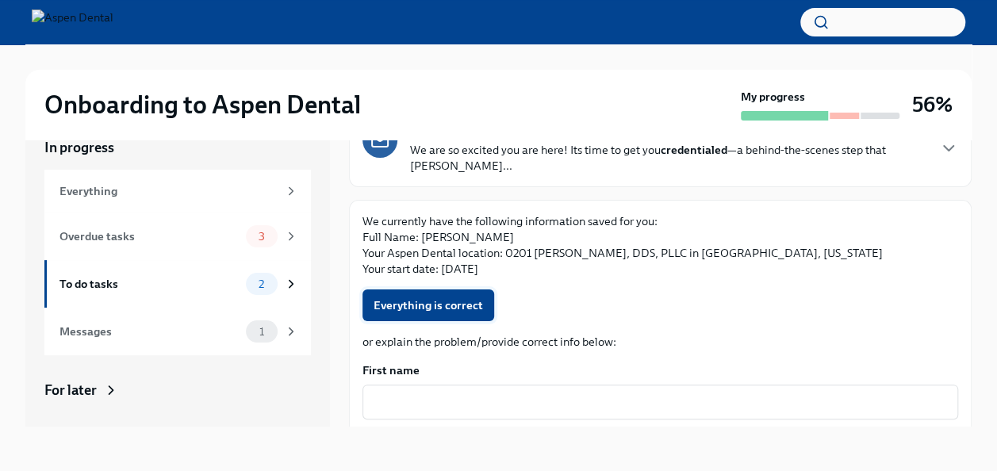
click at [428, 299] on span "Everything is correct" at bounding box center [428, 305] width 109 height 16
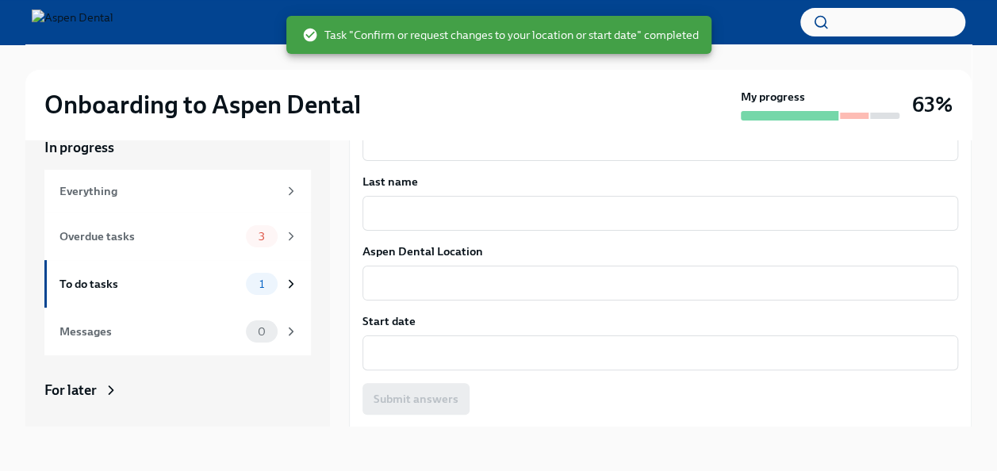
scroll to position [420, 0]
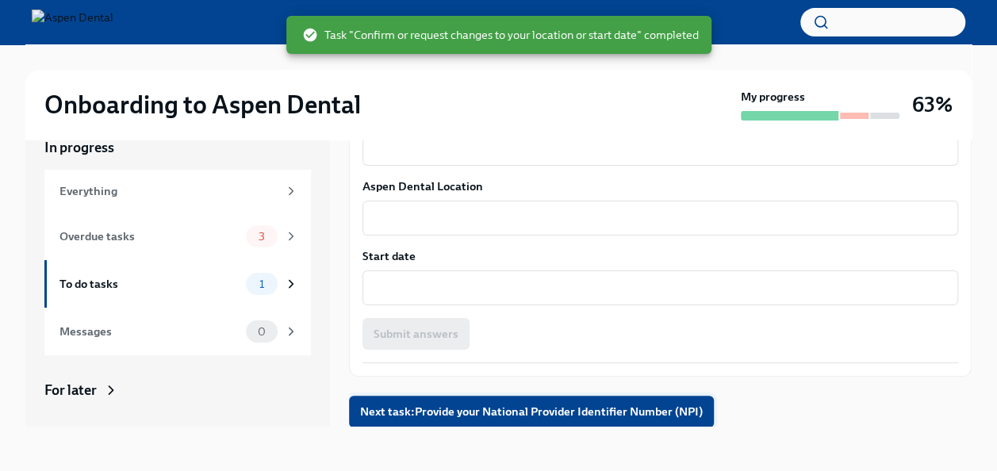
click at [571, 408] on span "Next task : Provide your National Provider Identifier Number (NPI)" at bounding box center [531, 412] width 343 height 16
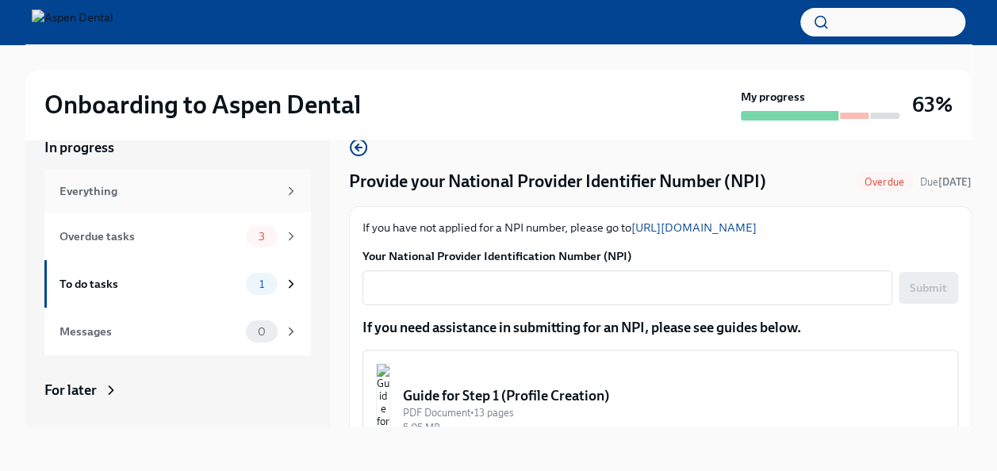
click at [233, 185] on div "Everything" at bounding box center [168, 190] width 218 height 17
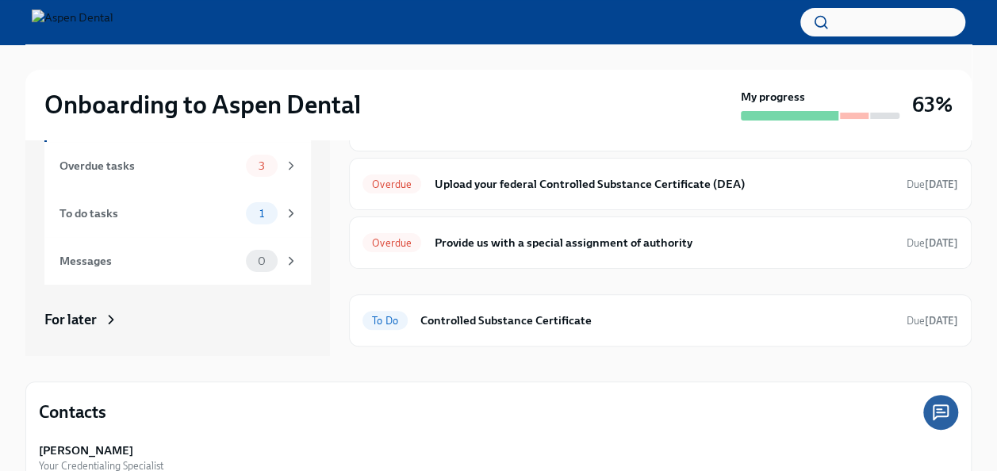
scroll to position [97, 0]
click at [593, 328] on div "To Do Controlled Substance Certificate Due [DATE]" at bounding box center [661, 321] width 596 height 25
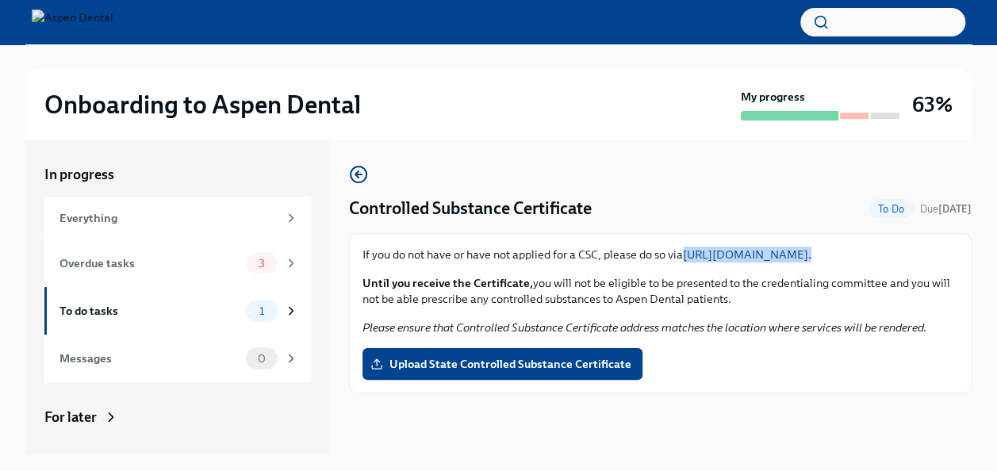
drag, startPoint x: 682, startPoint y: 251, endPoint x: 942, endPoint y: 248, distance: 259.4
click at [942, 248] on p "If you do not have or have not applied for a CSC, please do so via [URL][DOMAIN…" at bounding box center [661, 255] width 596 height 16
drag, startPoint x: 942, startPoint y: 248, endPoint x: 919, endPoint y: 249, distance: 22.2
copy p "[URL][DOMAIN_NAME] ."
drag, startPoint x: 682, startPoint y: 199, endPoint x: 476, endPoint y: 155, distance: 210.8
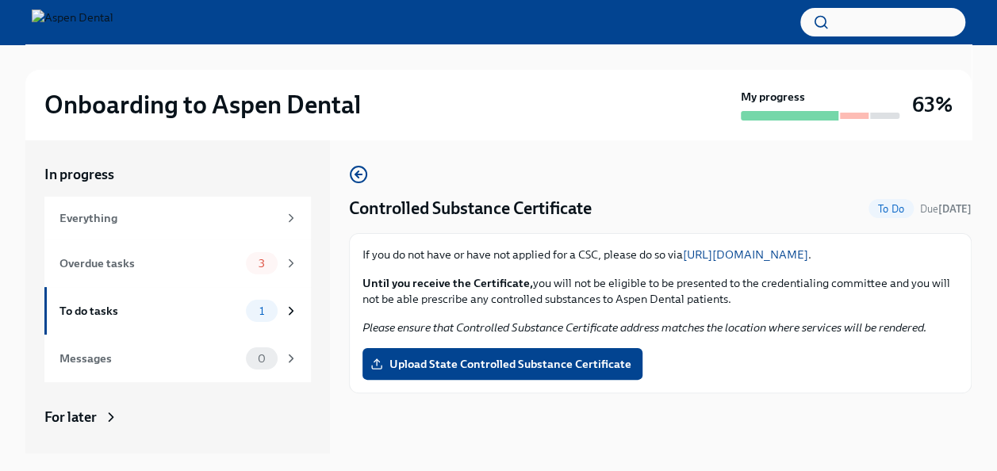
click at [476, 155] on div "Controlled Substance Certificate To Do Due [DATE] If you do not have or have no…" at bounding box center [660, 297] width 623 height 314
click at [231, 257] on div "Overdue tasks 3" at bounding box center [178, 263] width 239 height 22
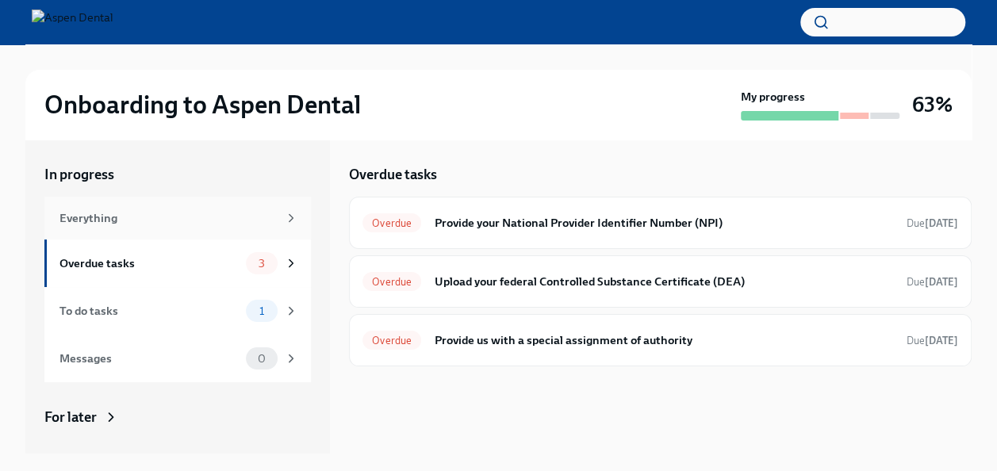
click at [192, 236] on div "Everything" at bounding box center [177, 218] width 267 height 43
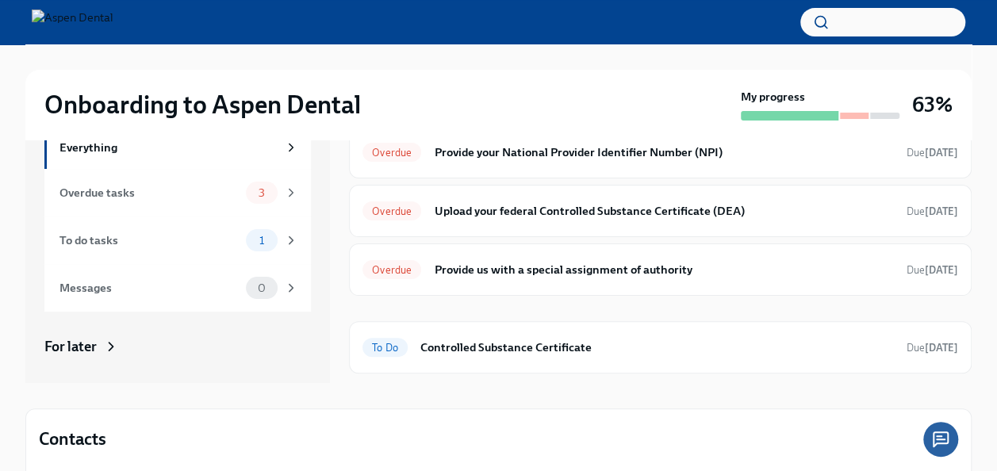
scroll to position [67, 0]
